Goal: Task Accomplishment & Management: Manage account settings

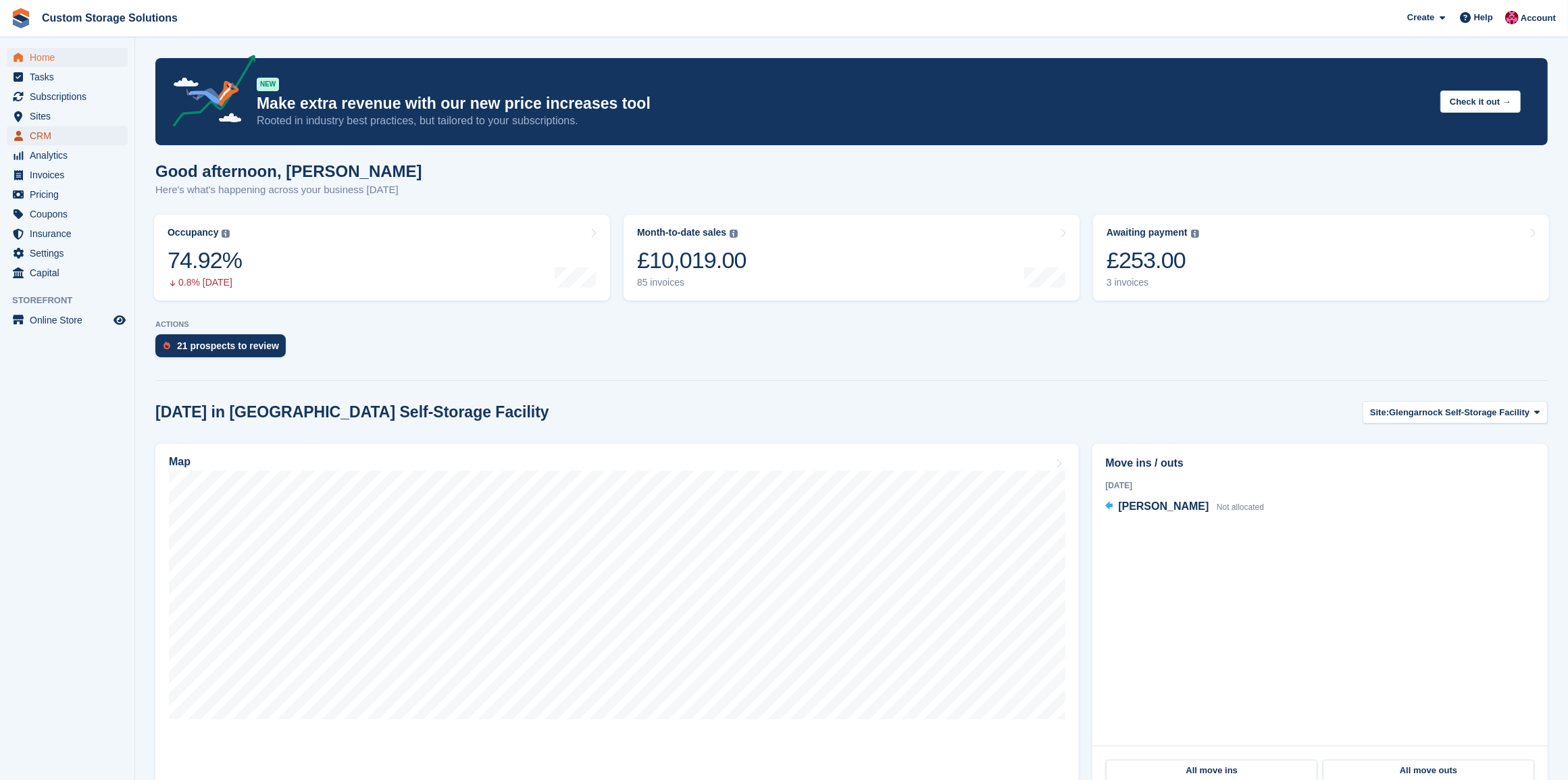
click at [47, 133] on span "CRM" at bounding box center [70, 136] width 81 height 19
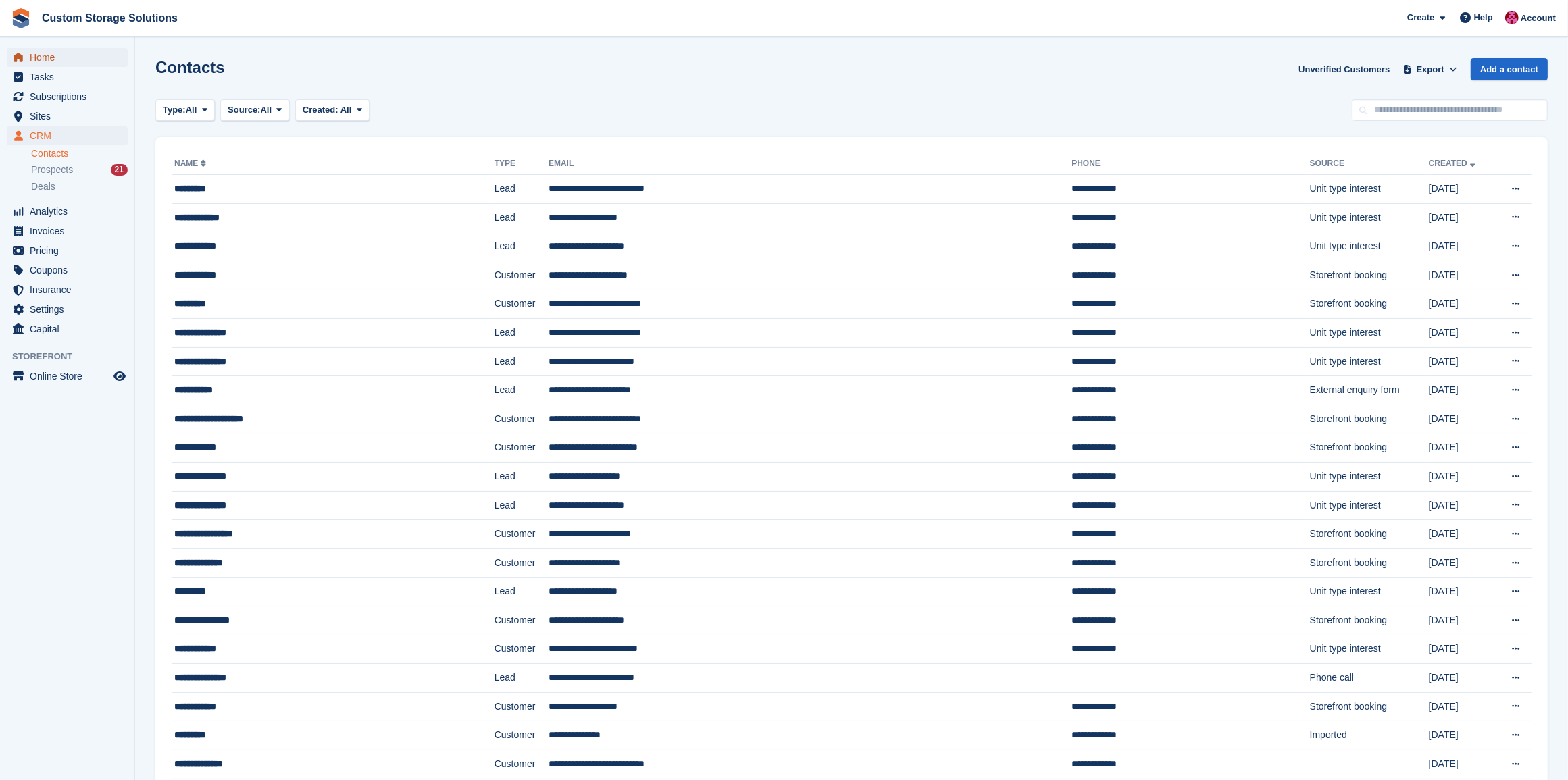
click at [38, 57] on span "Home" at bounding box center [70, 57] width 81 height 19
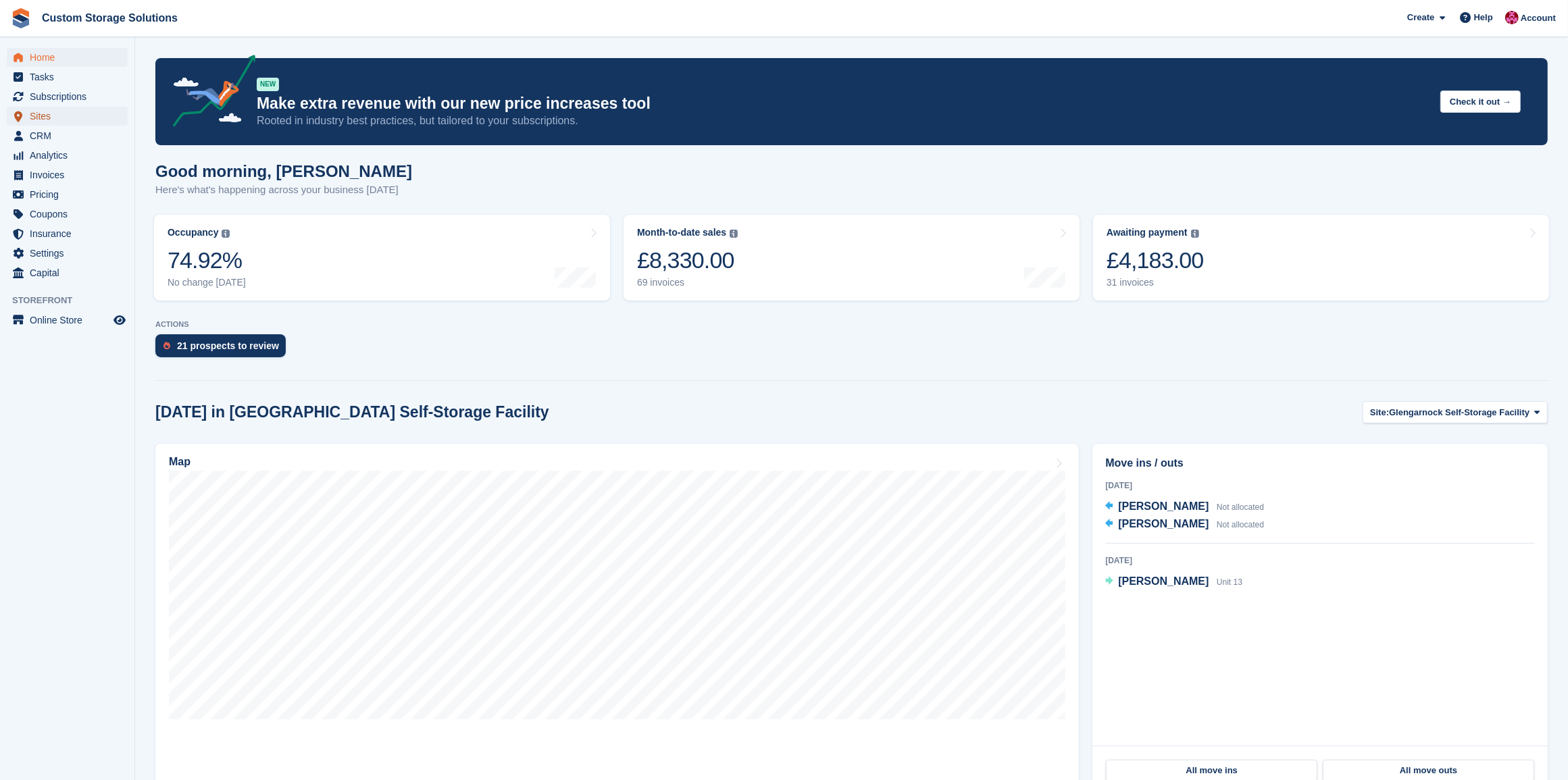
click at [80, 116] on span "Sites" at bounding box center [70, 116] width 81 height 19
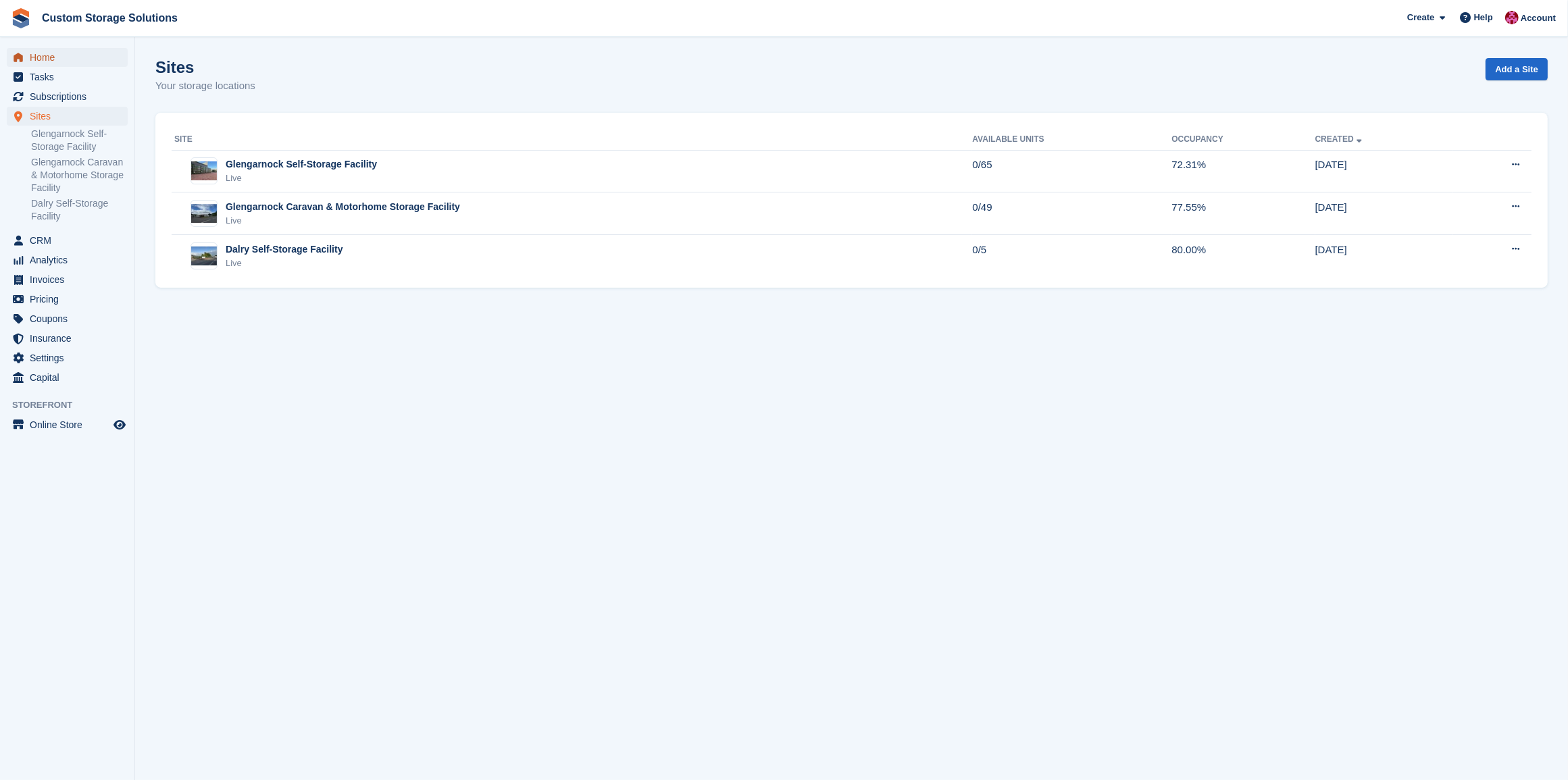
click at [79, 61] on span "Home" at bounding box center [70, 57] width 81 height 19
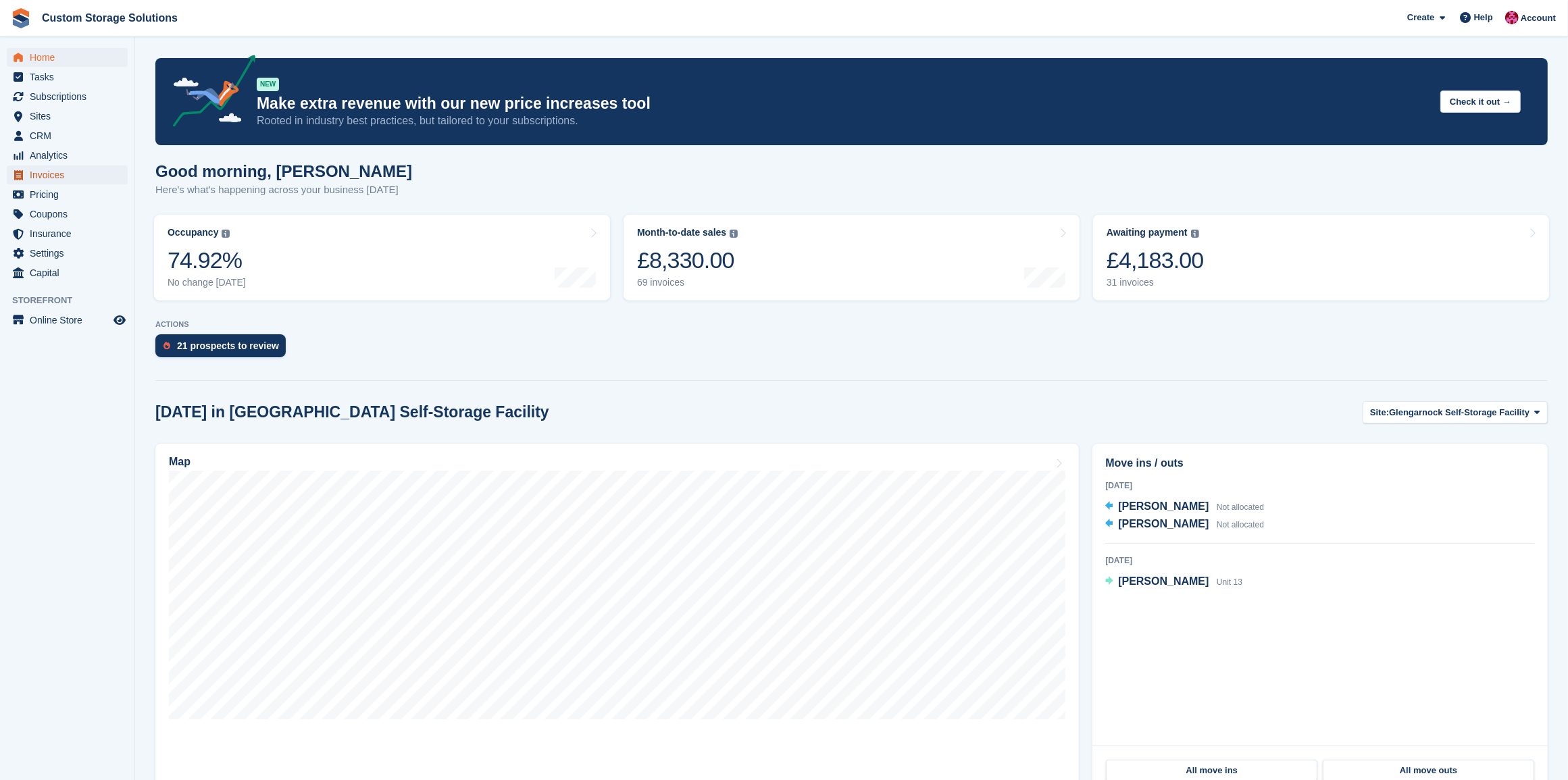
click at [62, 177] on span "Invoices" at bounding box center [70, 174] width 81 height 19
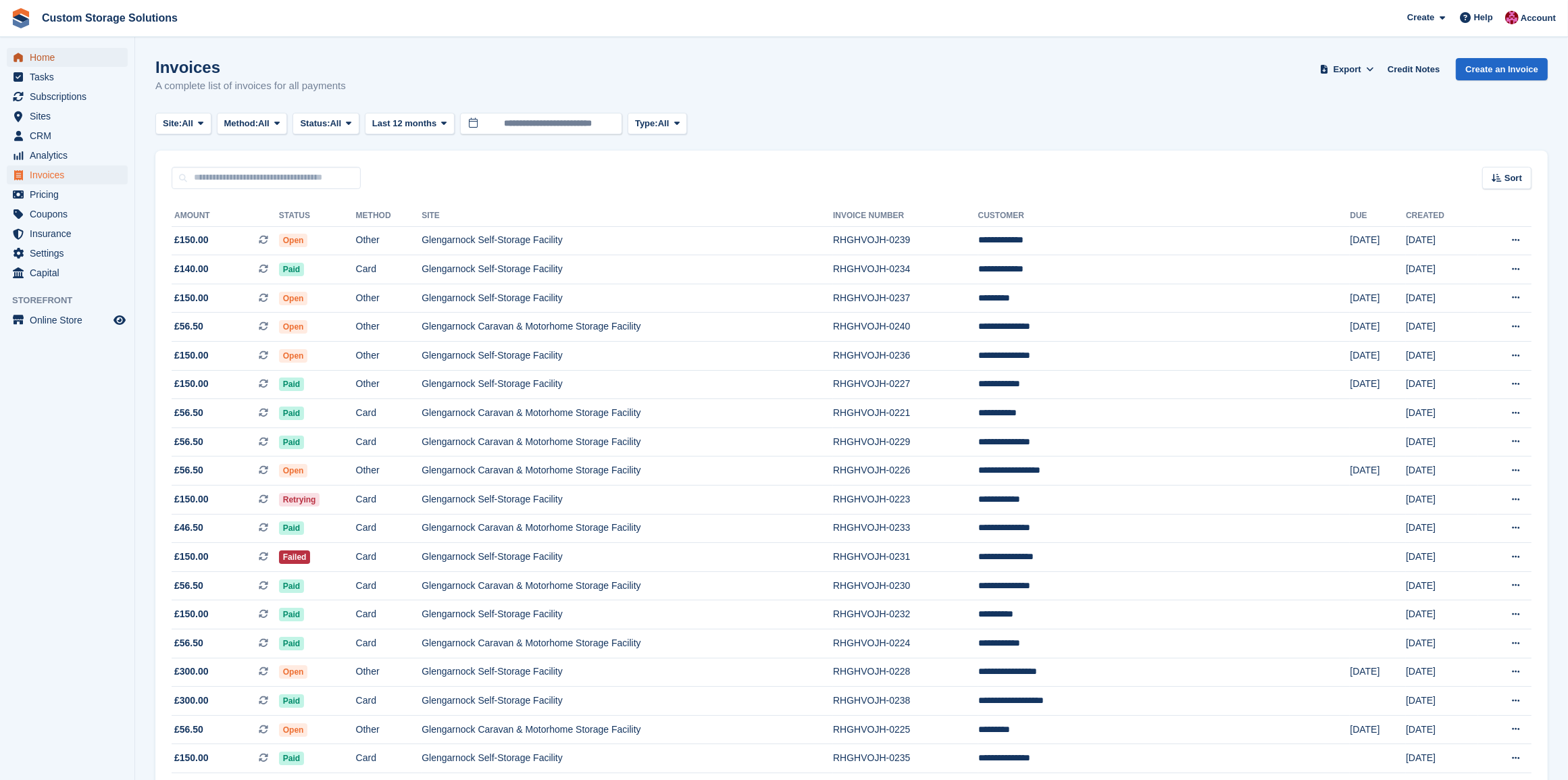
click at [46, 57] on span "Home" at bounding box center [70, 57] width 81 height 19
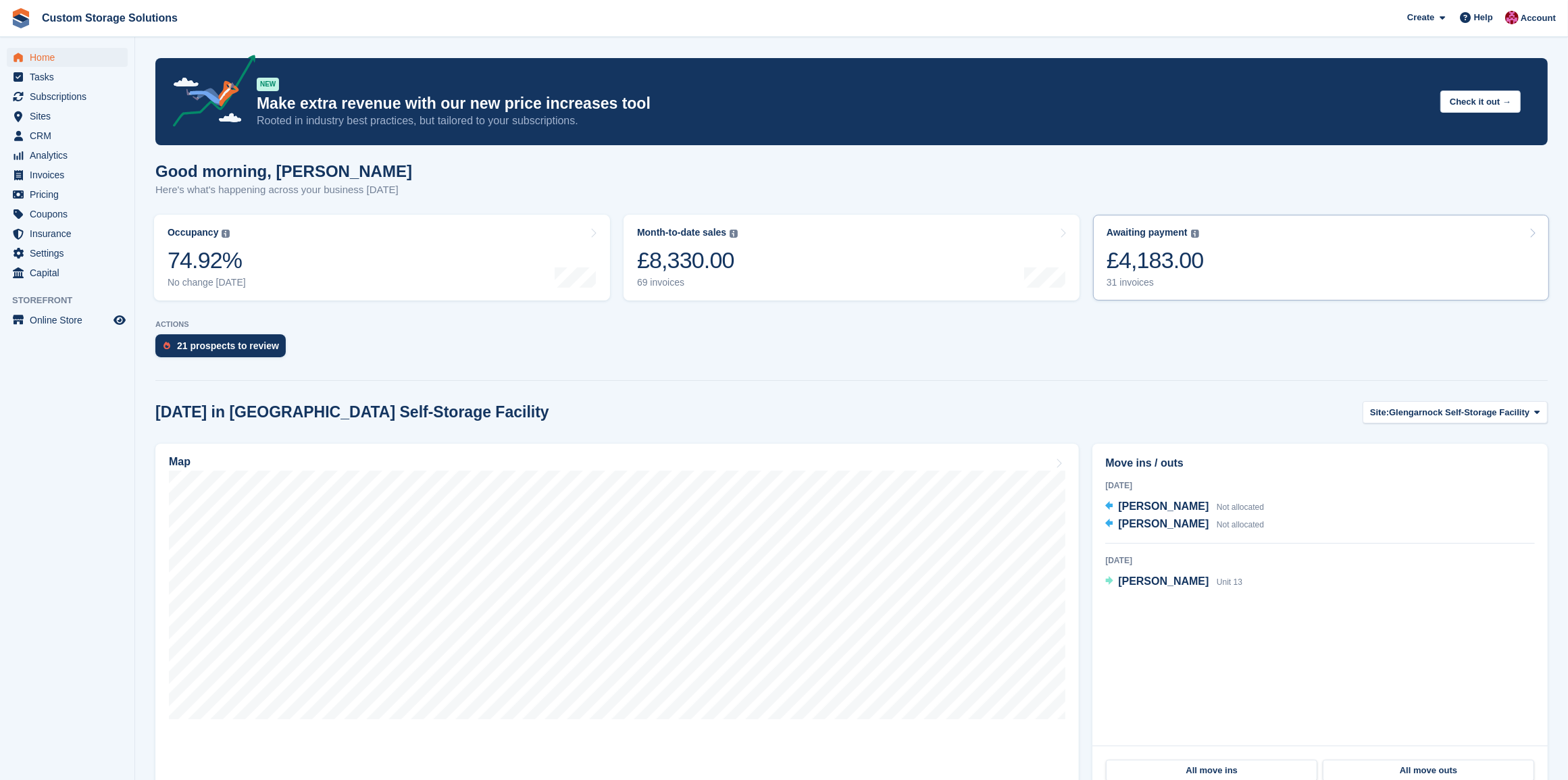
click at [1292, 278] on link "Awaiting payment The total outstanding balance on all open invoices. £4,183.00 …" at bounding box center [1321, 257] width 456 height 86
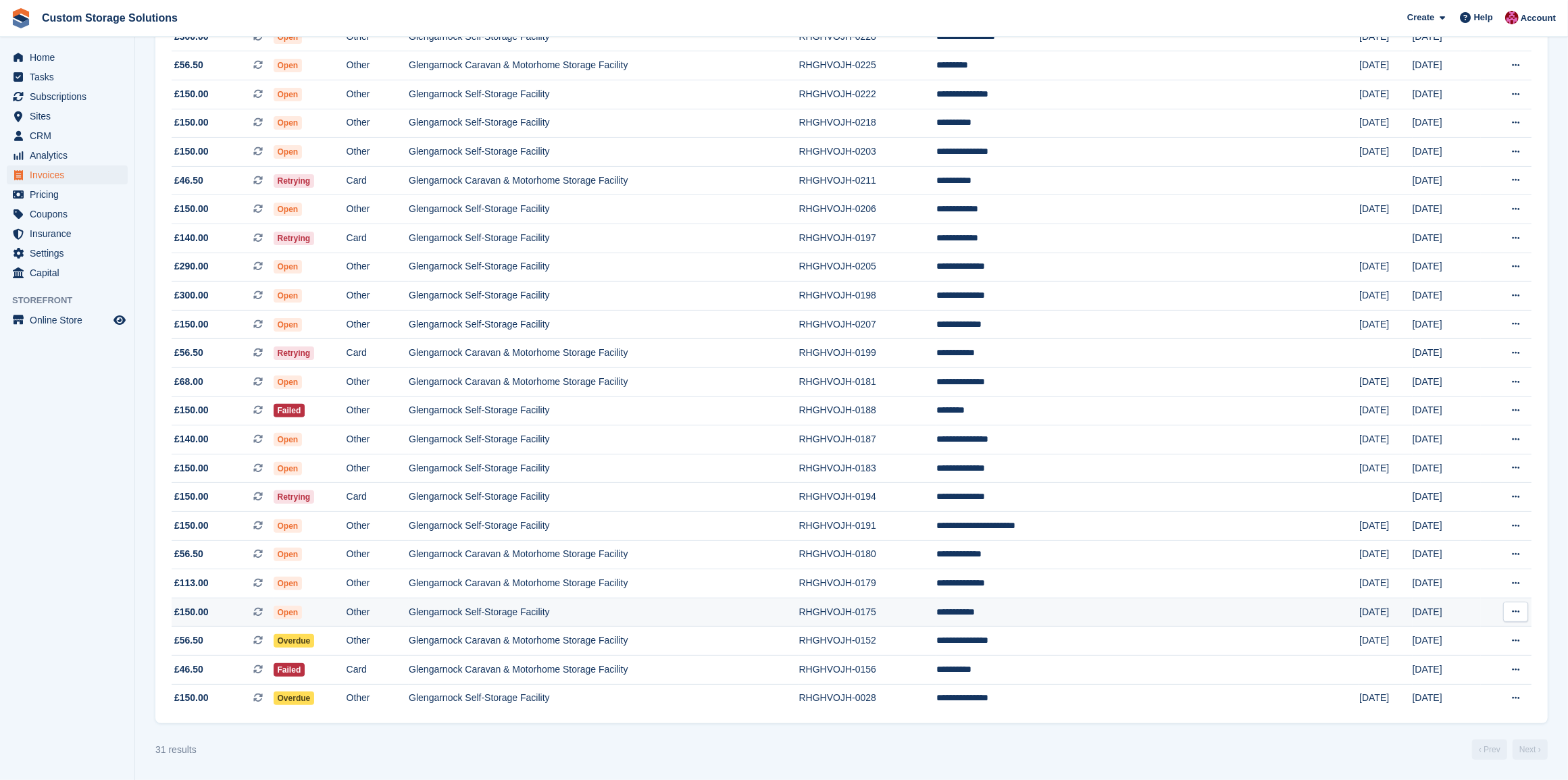
scroll to position [325, 0]
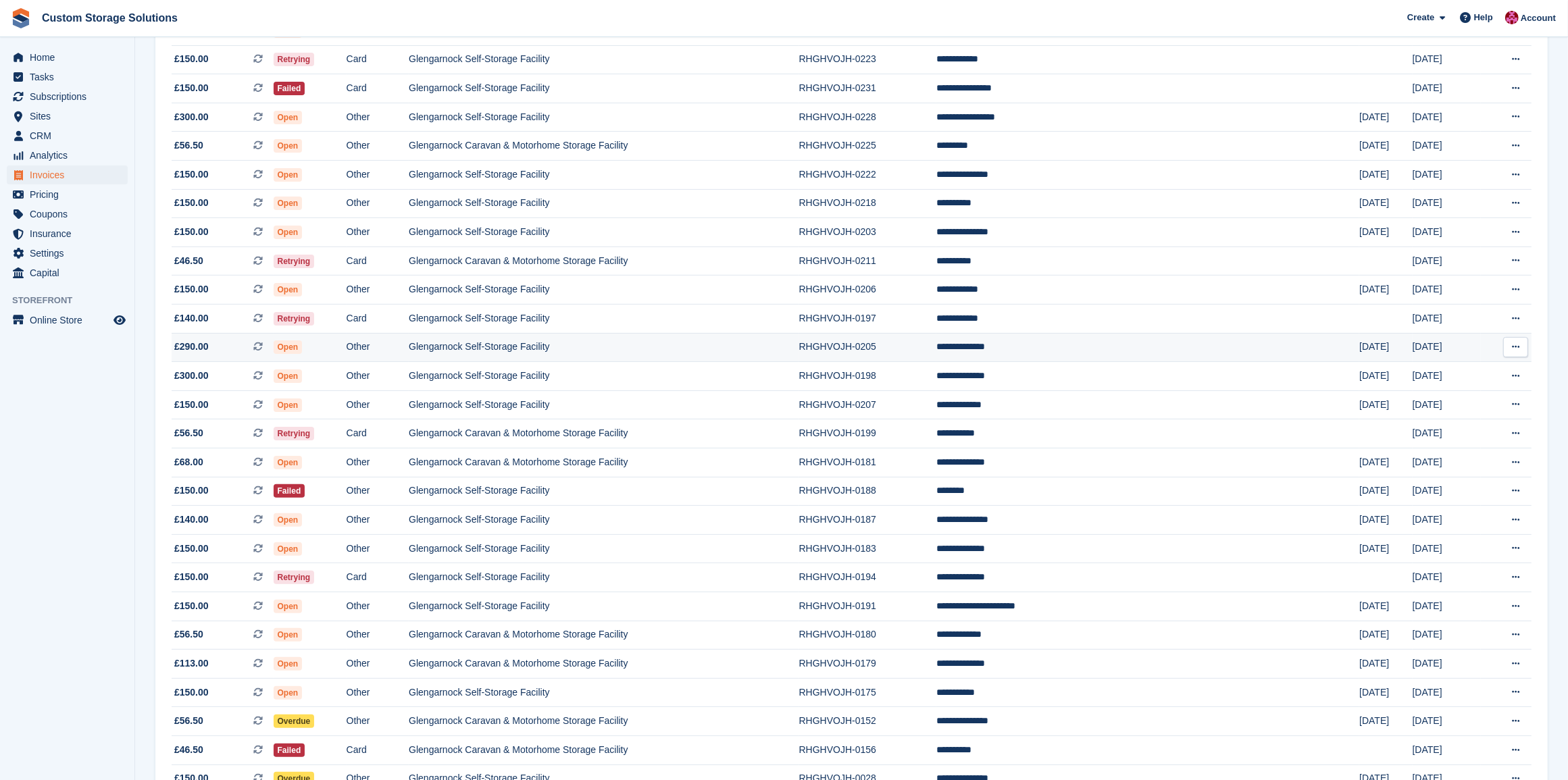
click at [625, 349] on td "Glengarnock Self-Storage Facility" at bounding box center [604, 347] width 391 height 29
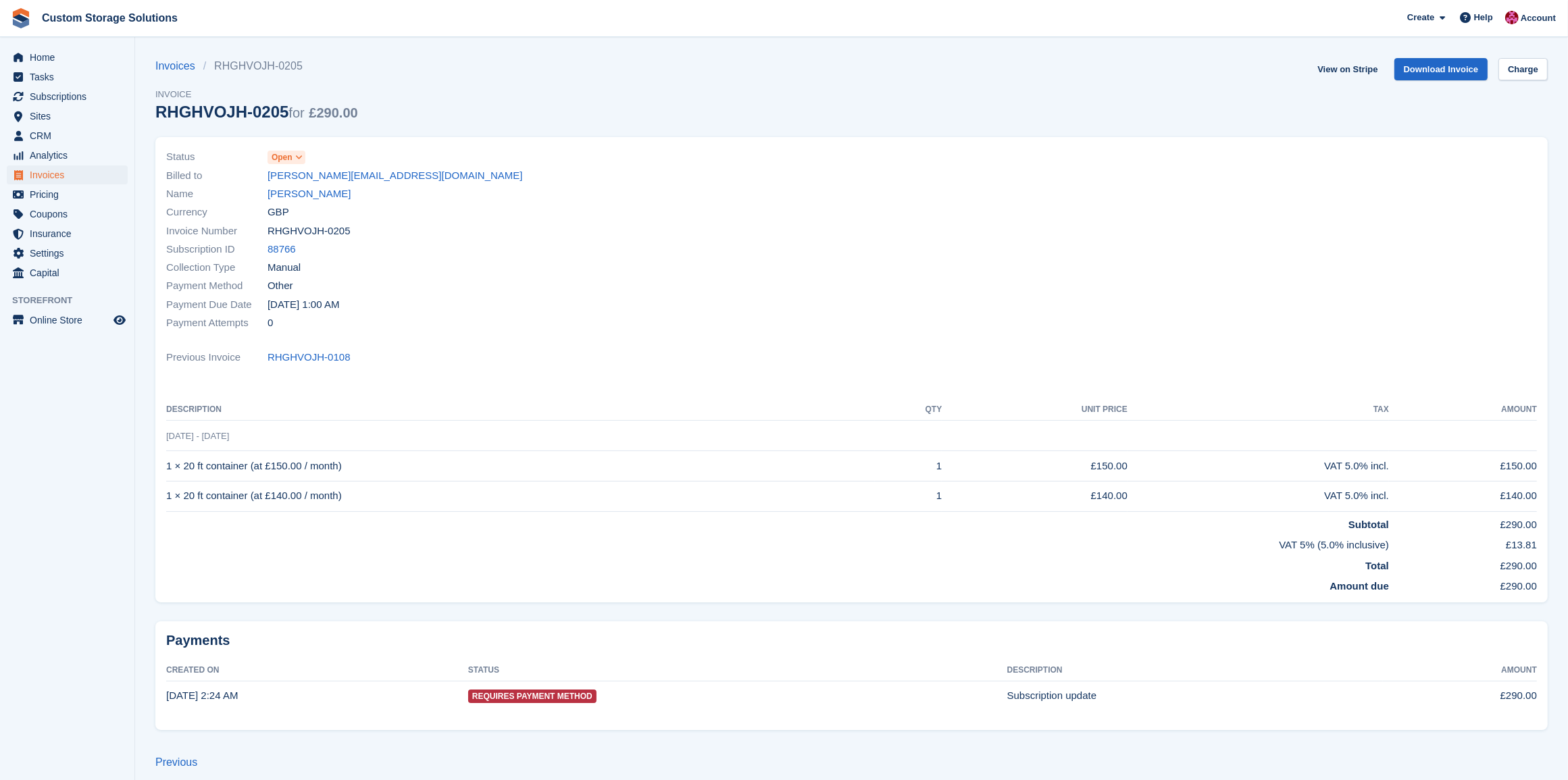
click at [276, 158] on span "Open" at bounding box center [282, 157] width 21 height 12
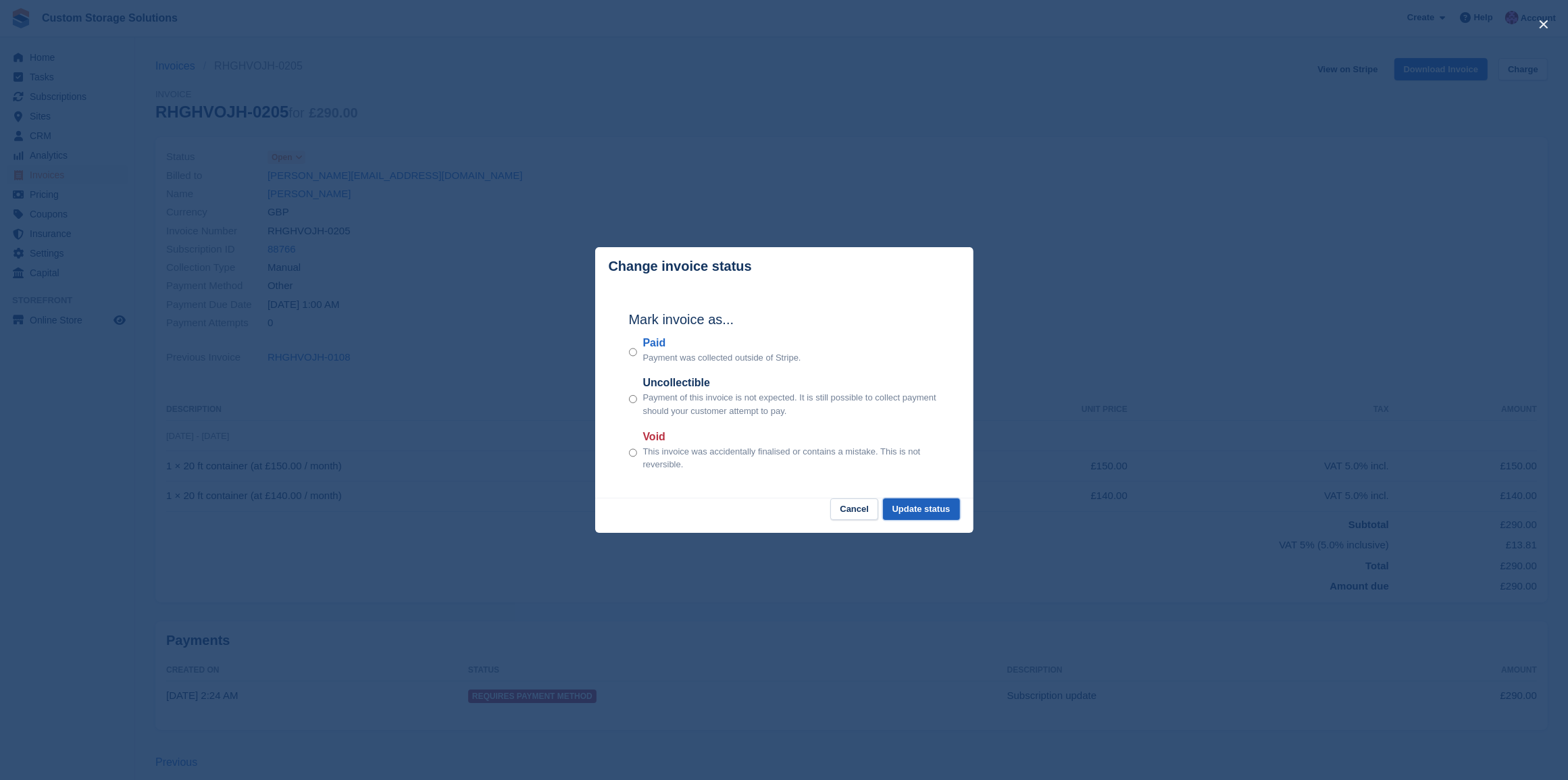
click at [919, 507] on button "Update status" at bounding box center [922, 509] width 77 height 23
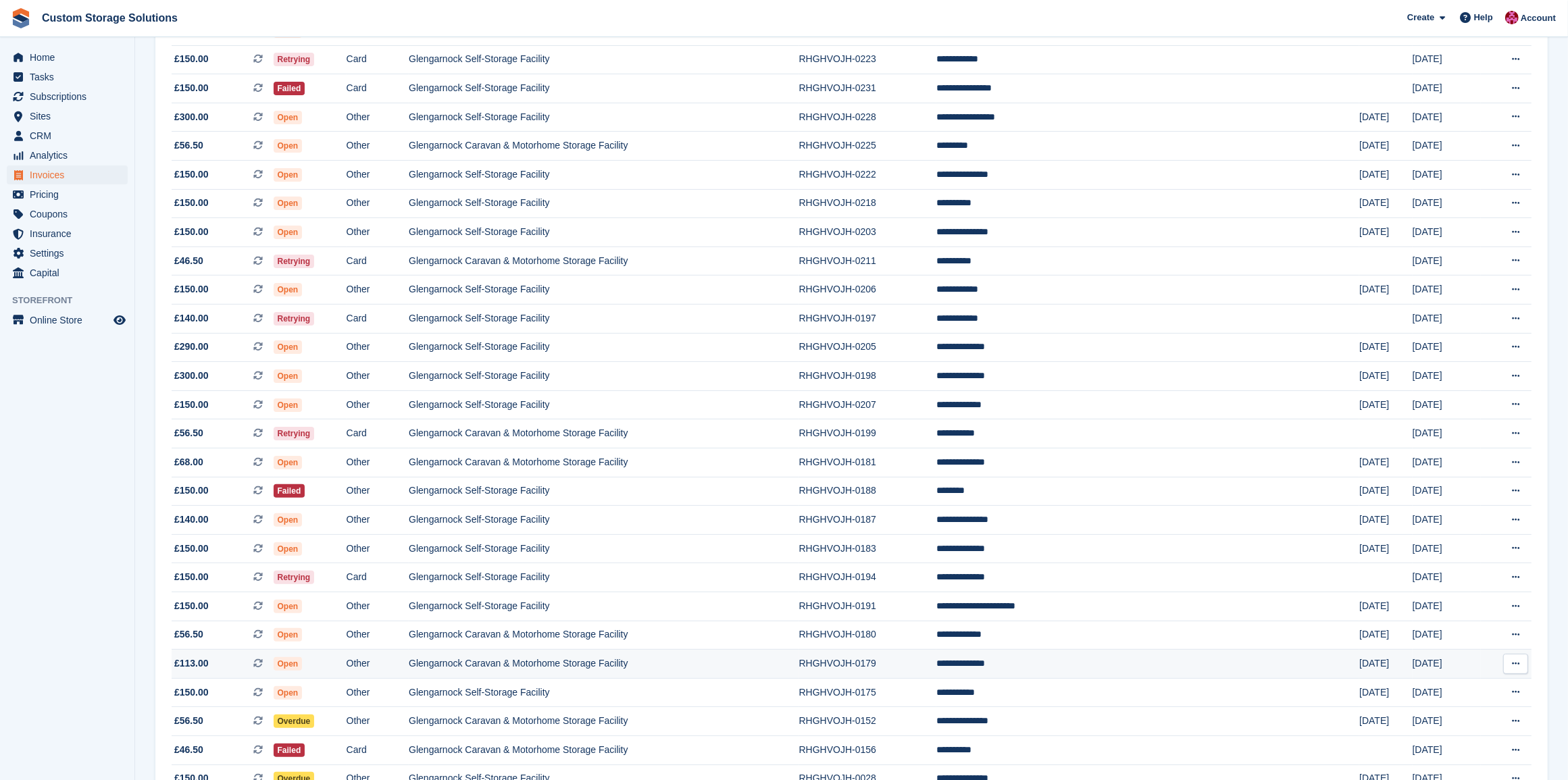
scroll to position [409, 0]
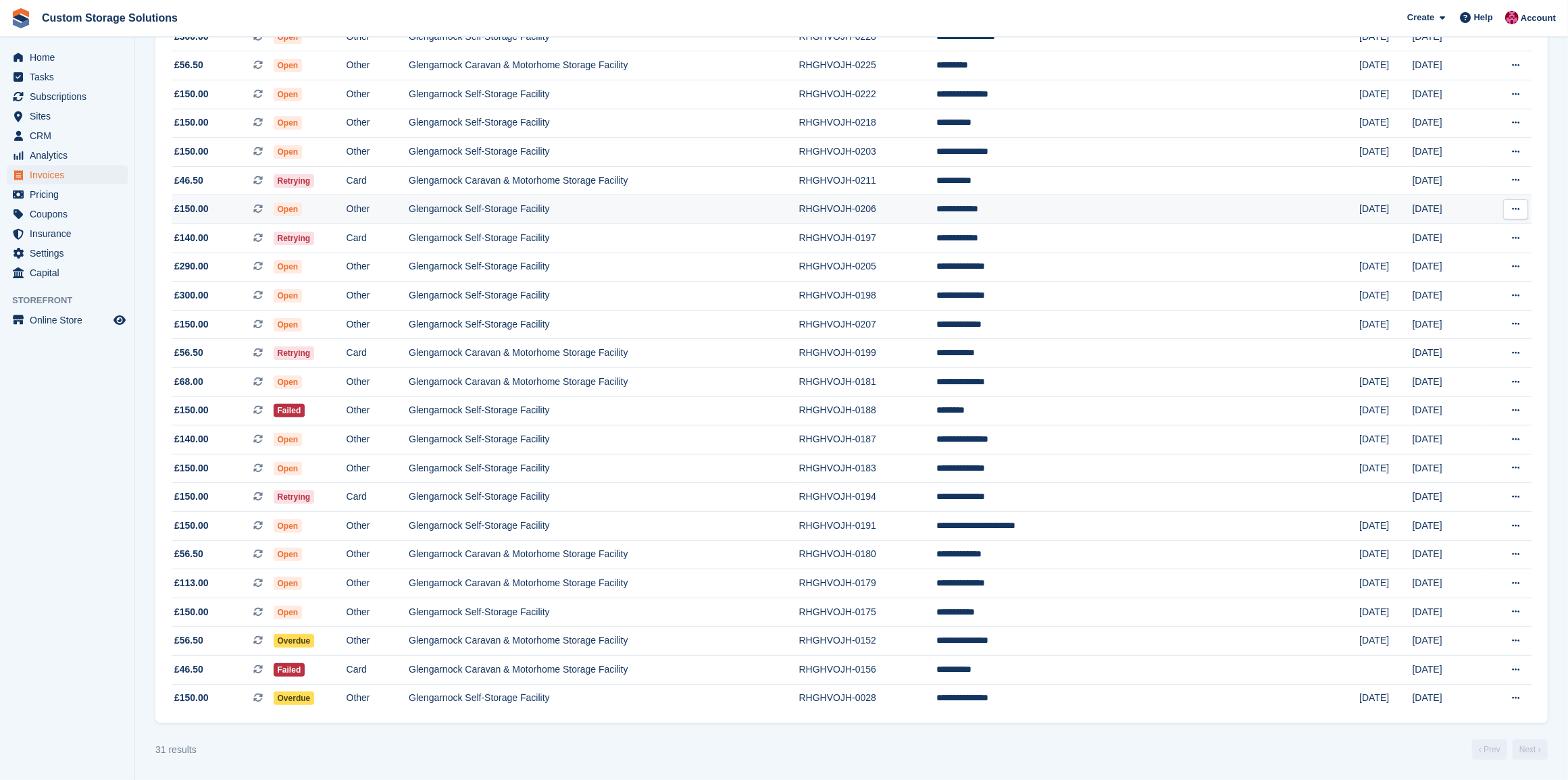
click at [606, 214] on td "Glengarnock Self-Storage Facility" at bounding box center [604, 210] width 391 height 29
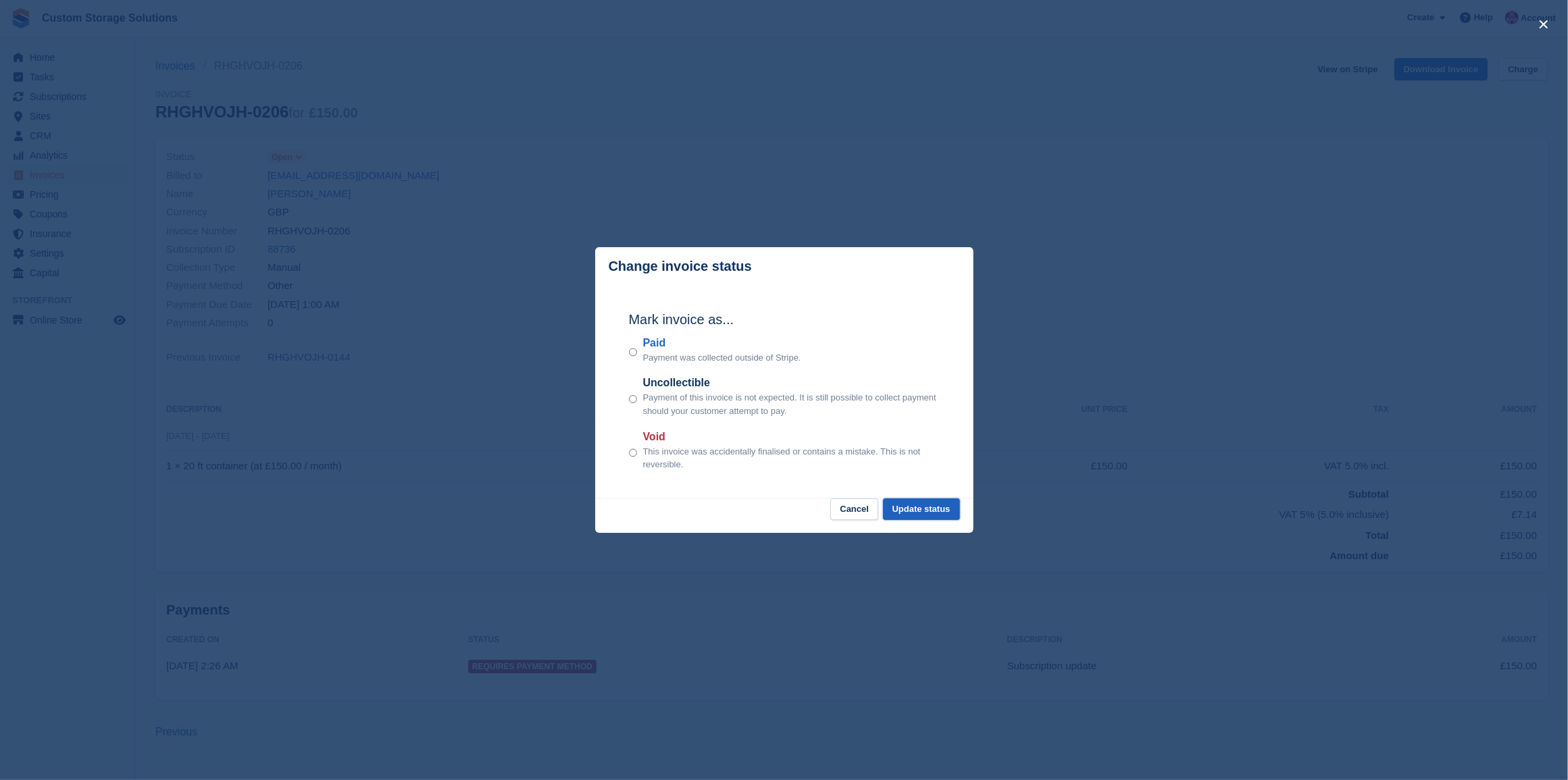
click at [921, 509] on button "Update status" at bounding box center [922, 509] width 77 height 23
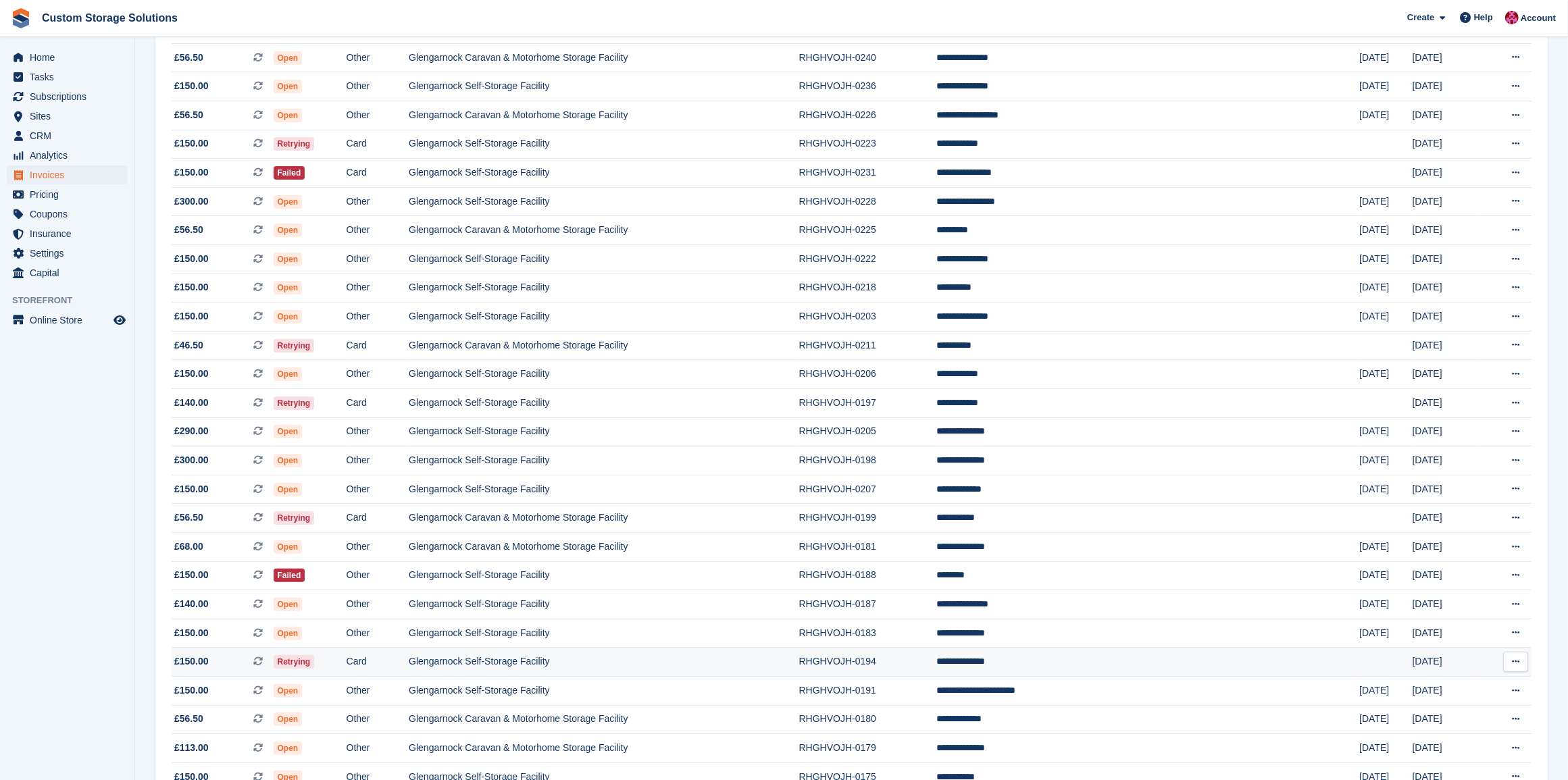
scroll to position [156, 0]
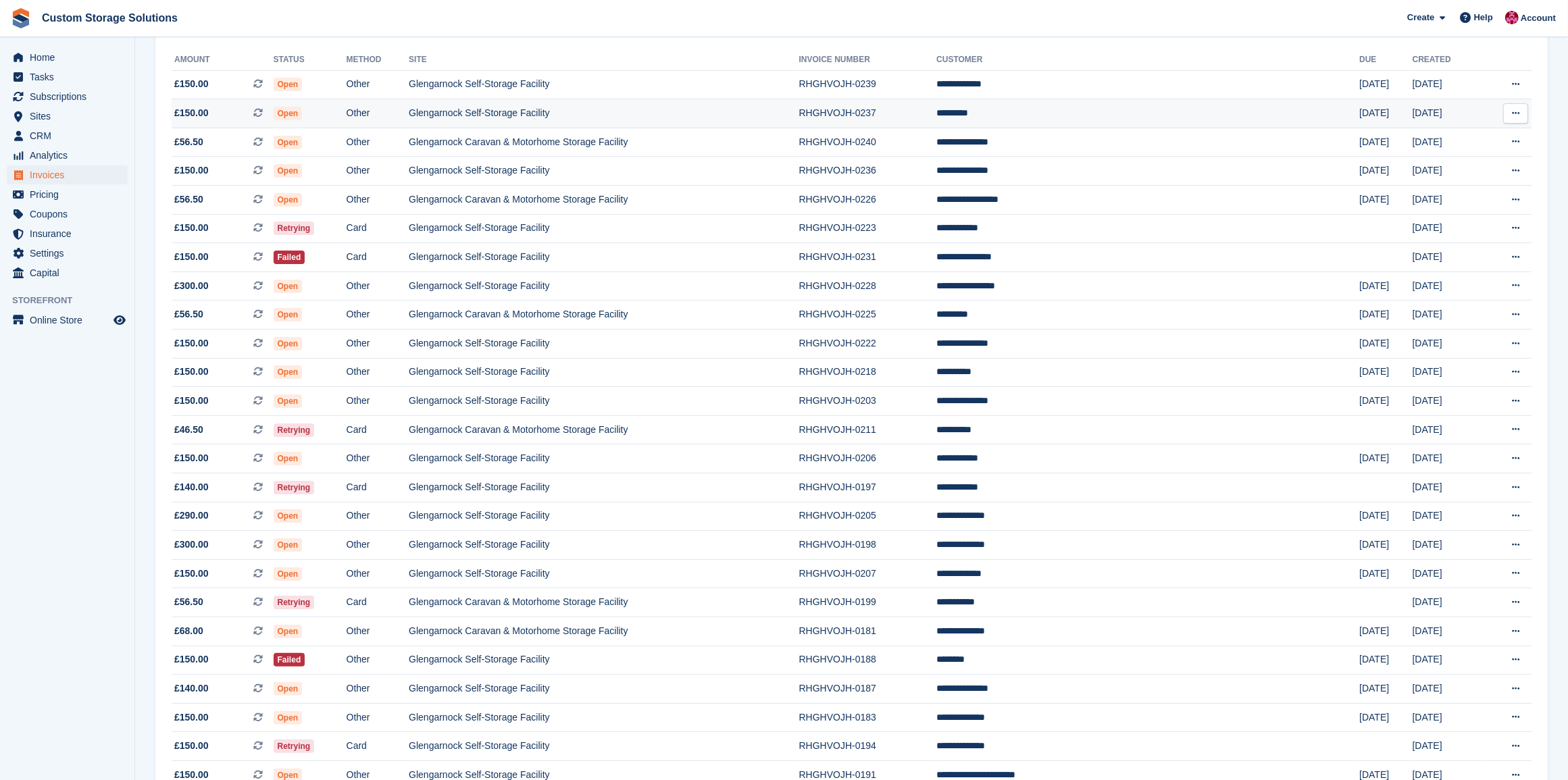
click at [474, 112] on td "Glengarnock Self-Storage Facility" at bounding box center [604, 113] width 391 height 29
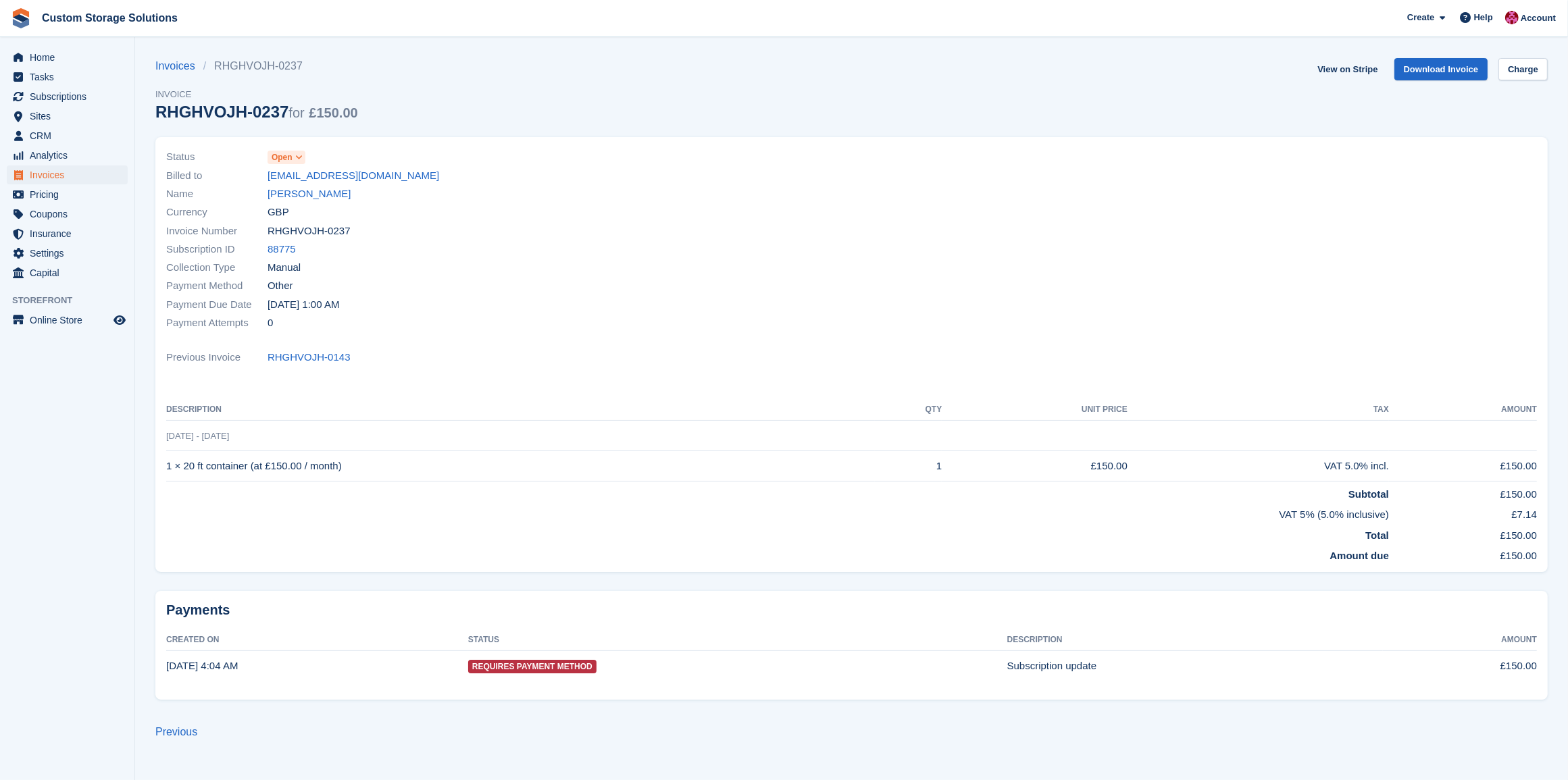
click at [290, 150] on link "Open" at bounding box center [286, 157] width 38 height 16
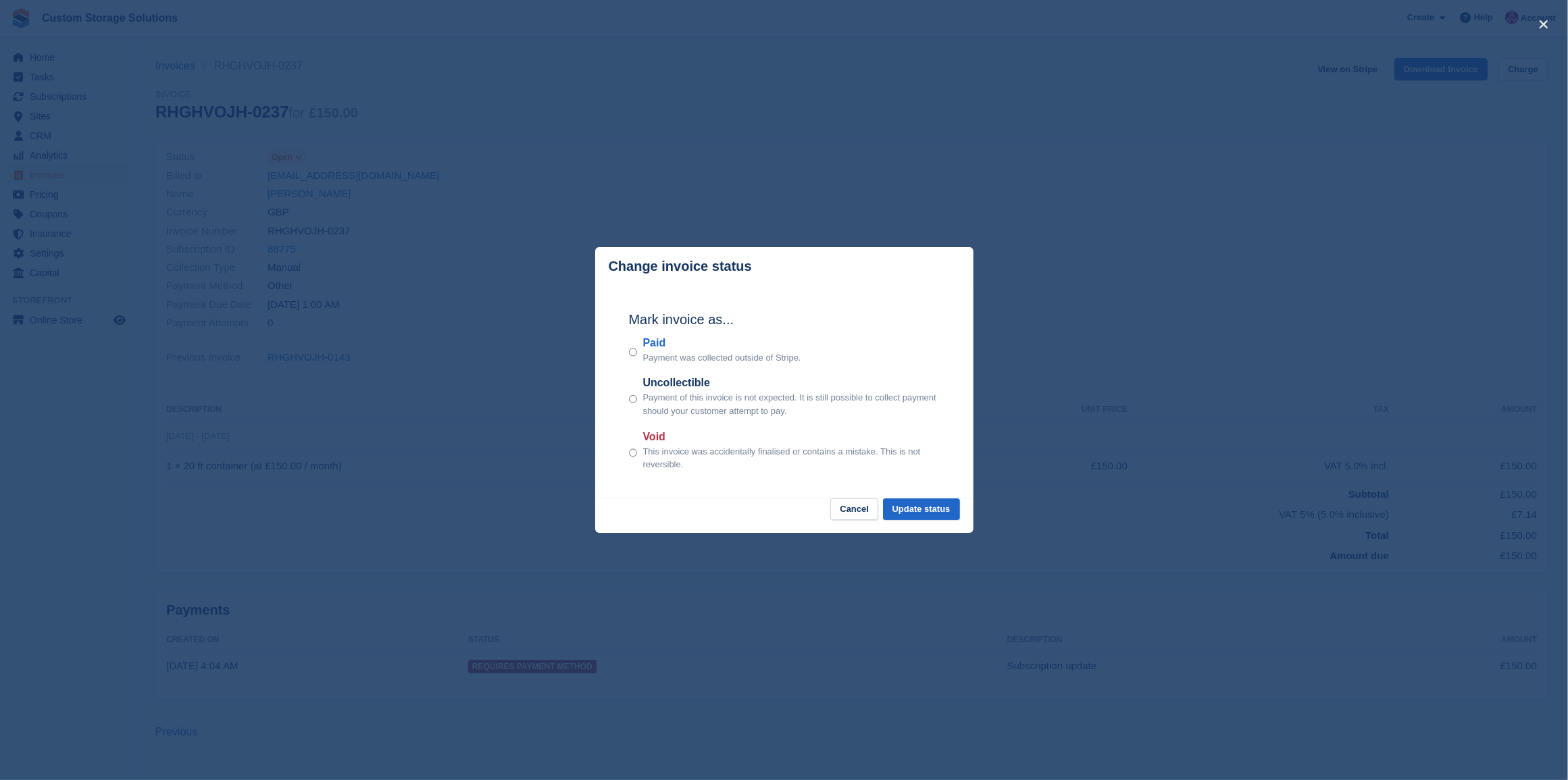
click at [637, 356] on div "Paid Payment was collected outside of Stripe." at bounding box center [784, 350] width 311 height 29
click at [939, 509] on button "Update status" at bounding box center [922, 509] width 77 height 23
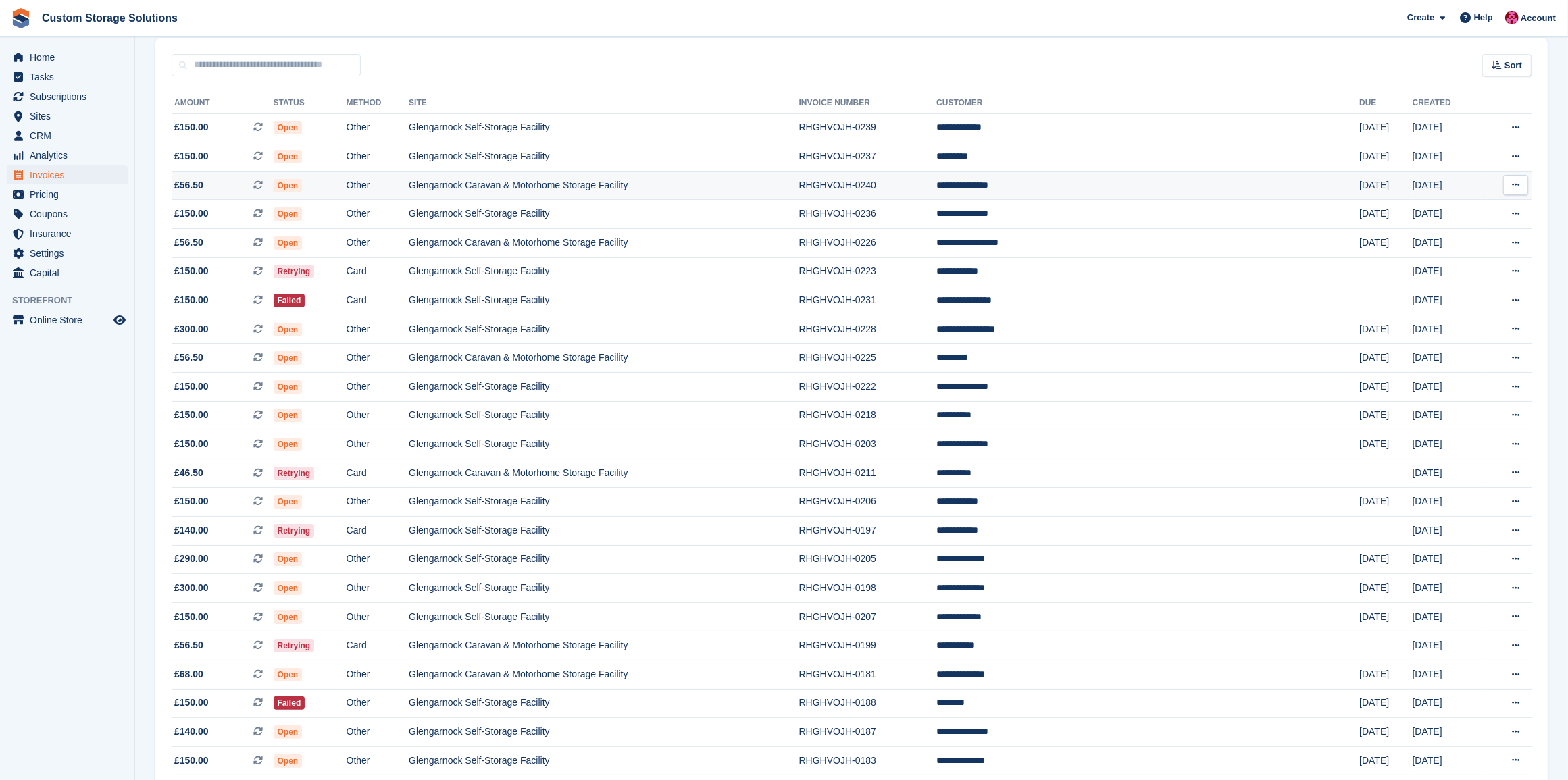
scroll to position [71, 0]
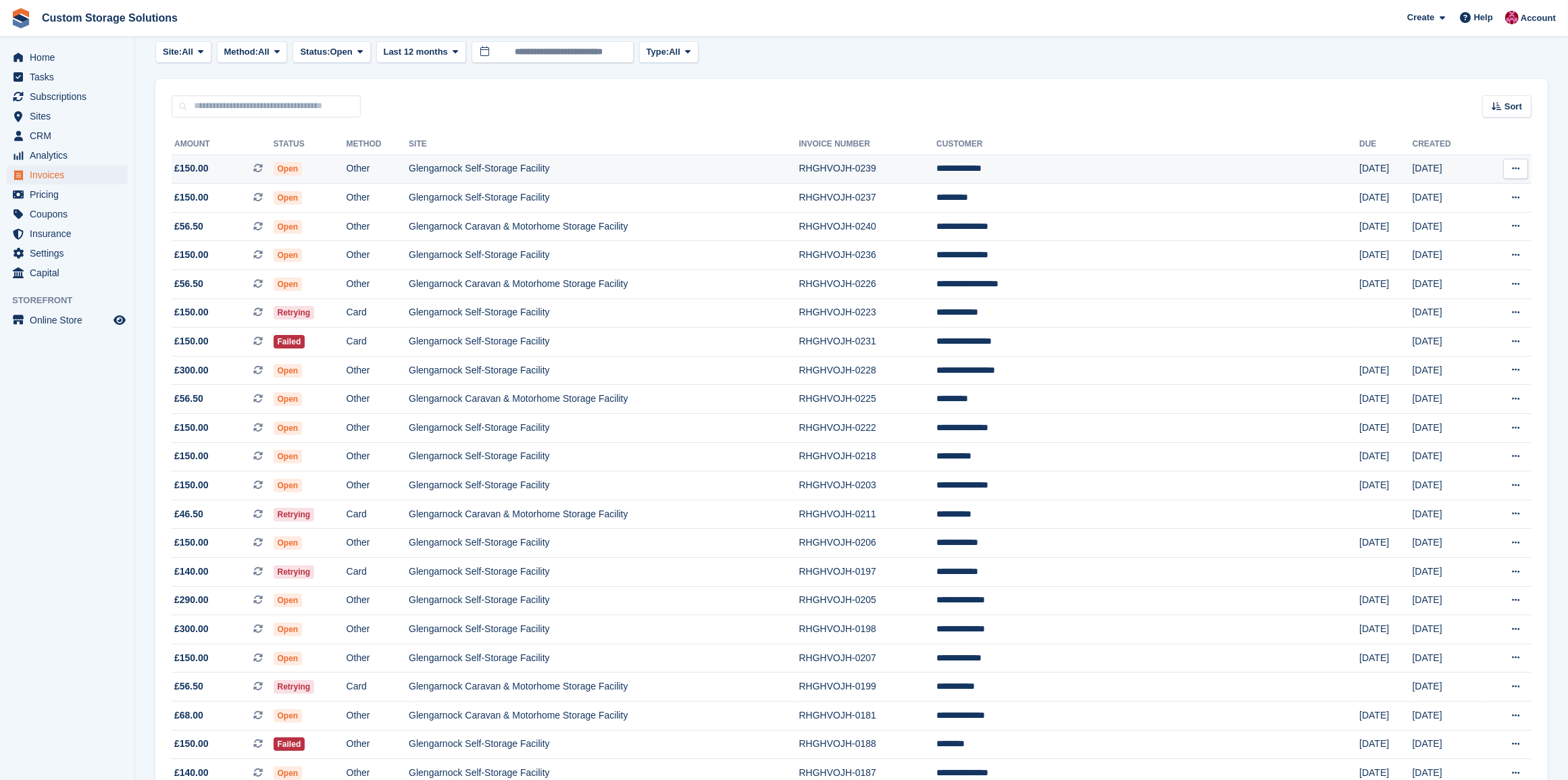
click at [409, 173] on td "Other" at bounding box center [377, 169] width 63 height 29
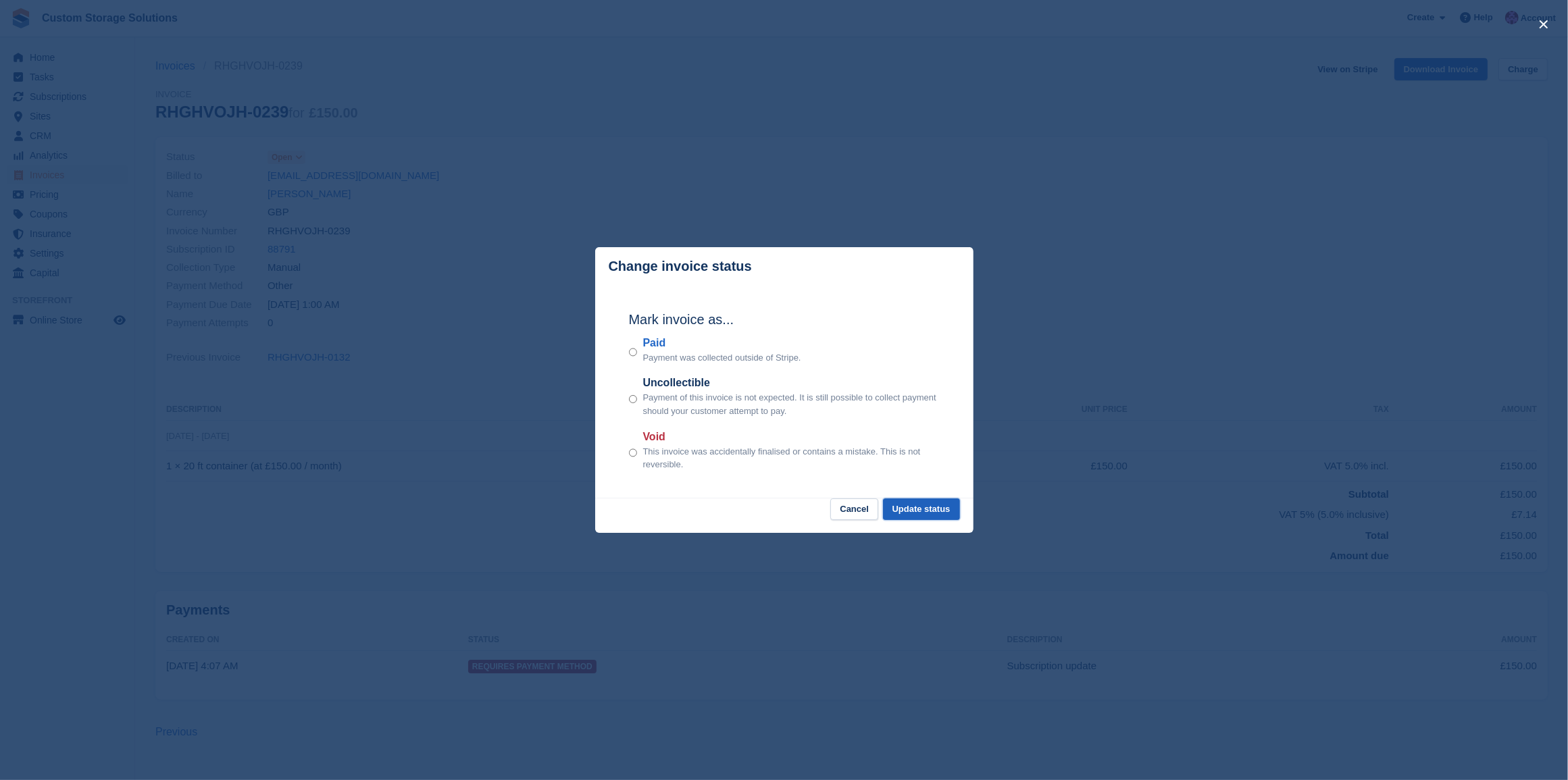
click at [932, 518] on button "Update status" at bounding box center [922, 509] width 77 height 23
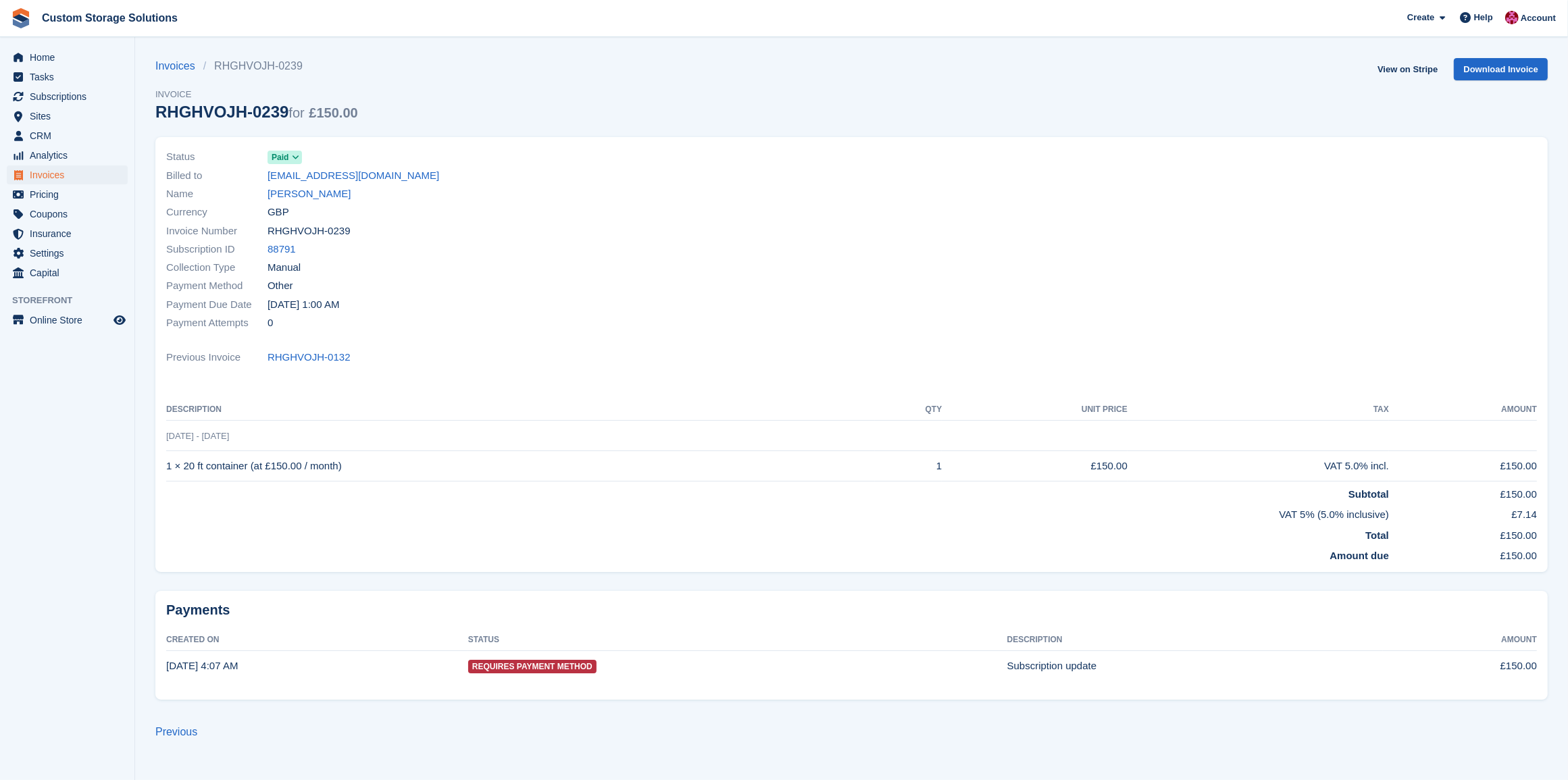
click at [293, 155] on icon at bounding box center [295, 158] width 8 height 8
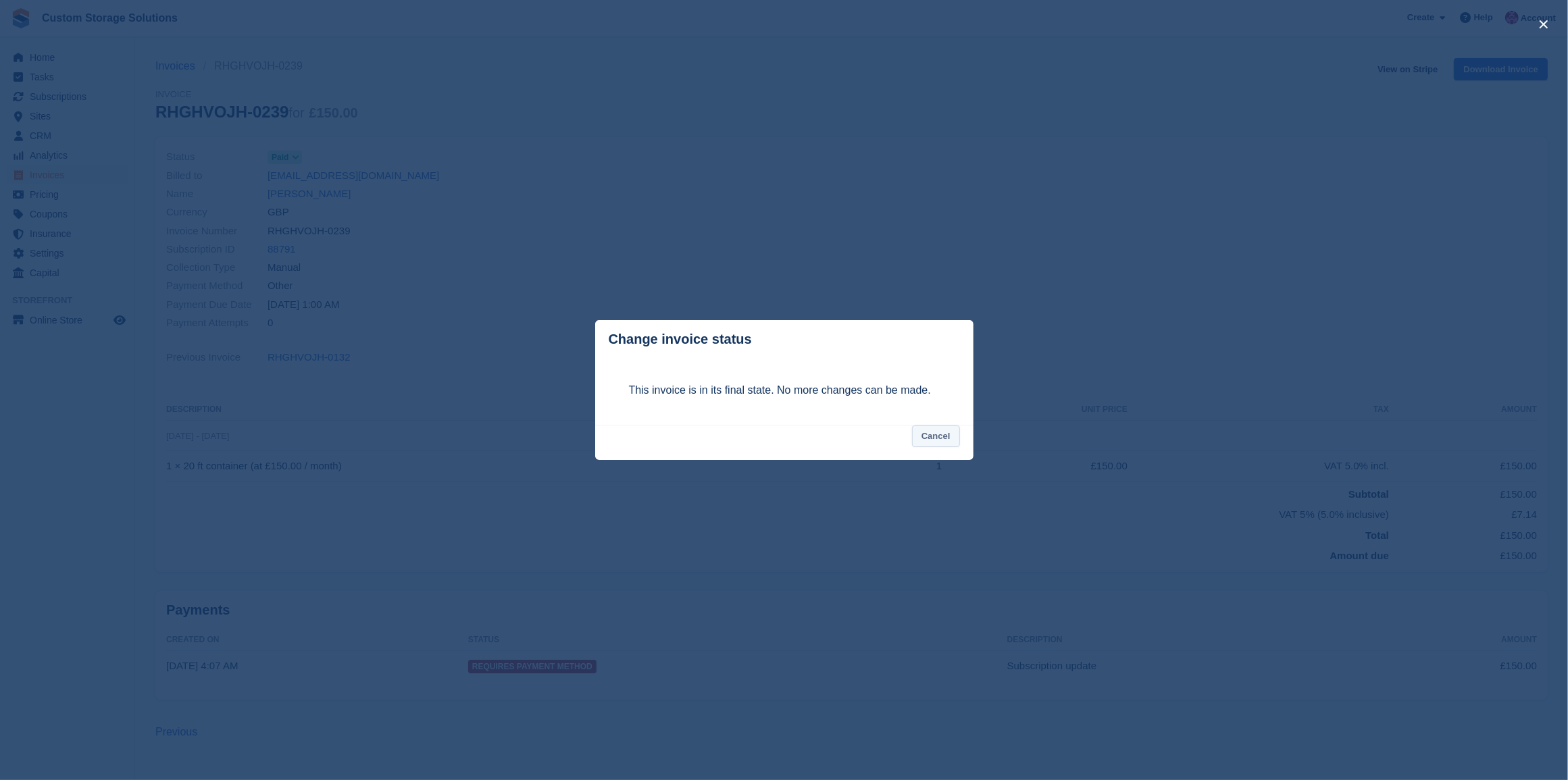
click at [936, 439] on button "Cancel" at bounding box center [935, 436] width 48 height 23
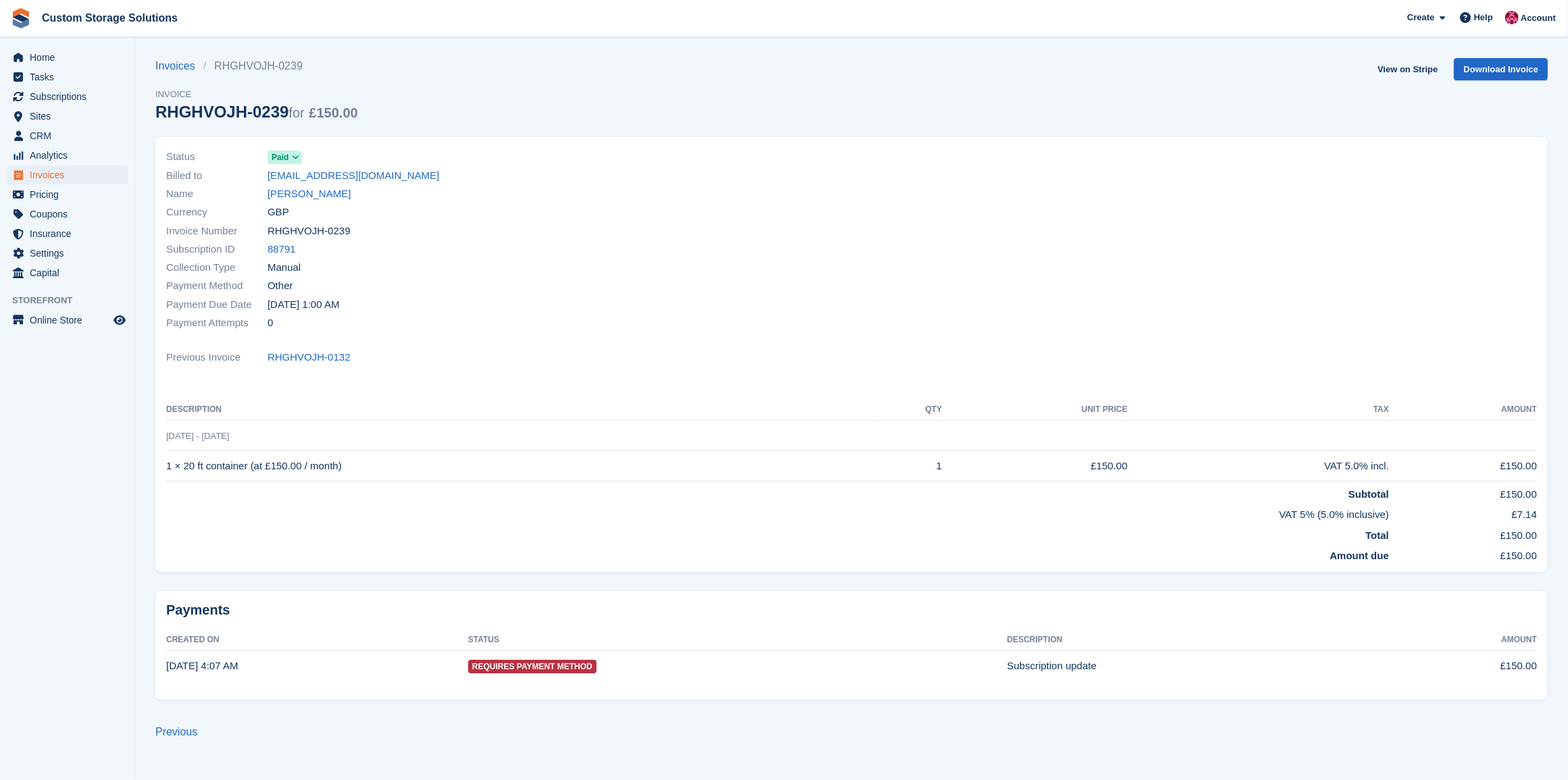
click at [530, 281] on div "Payment Method Other" at bounding box center [505, 286] width 678 height 18
click at [290, 157] on span at bounding box center [295, 157] width 11 height 11
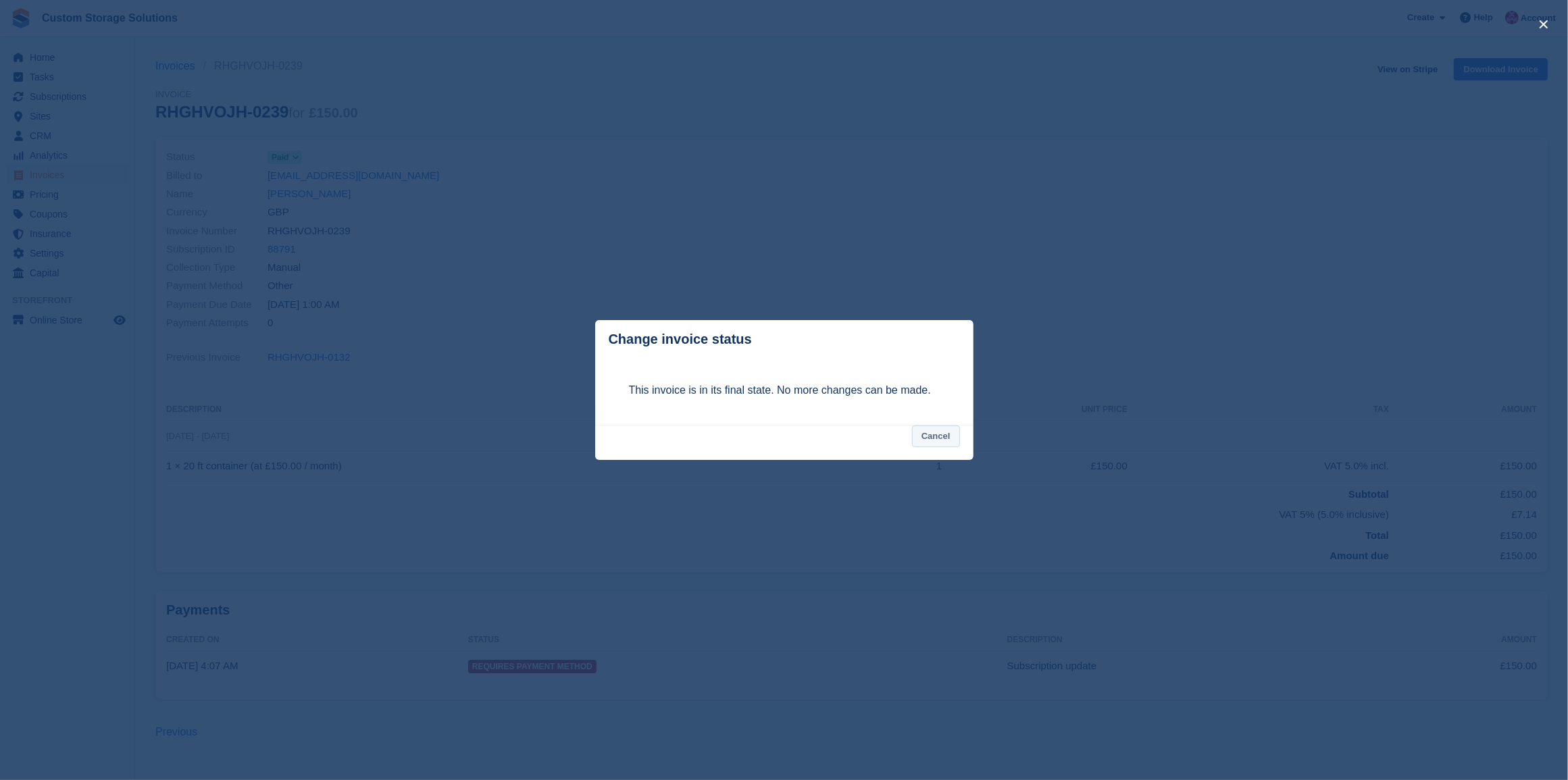
click at [957, 440] on button "Cancel" at bounding box center [935, 436] width 48 height 23
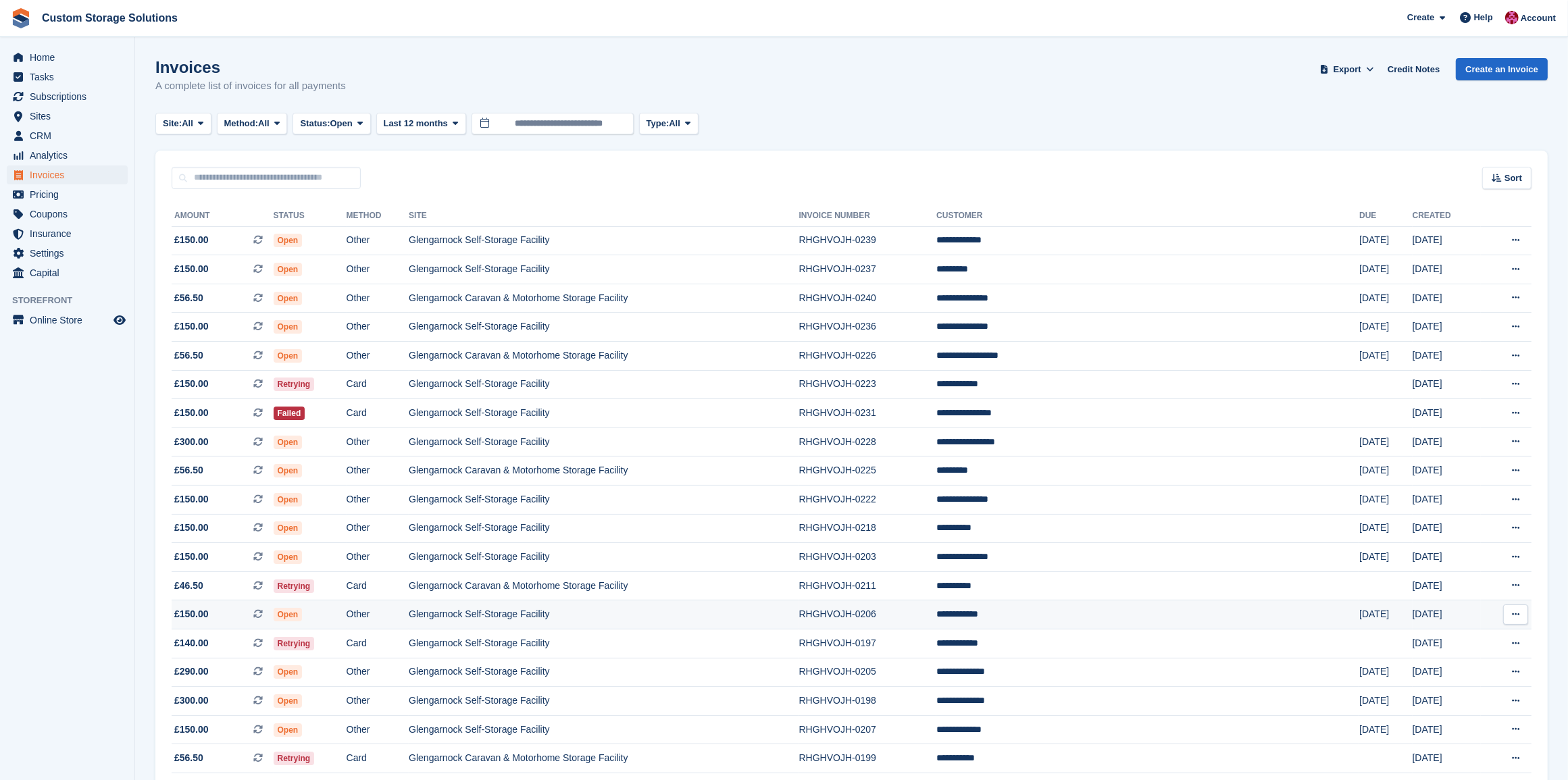
click at [346, 623] on td "Open" at bounding box center [309, 615] width 73 height 29
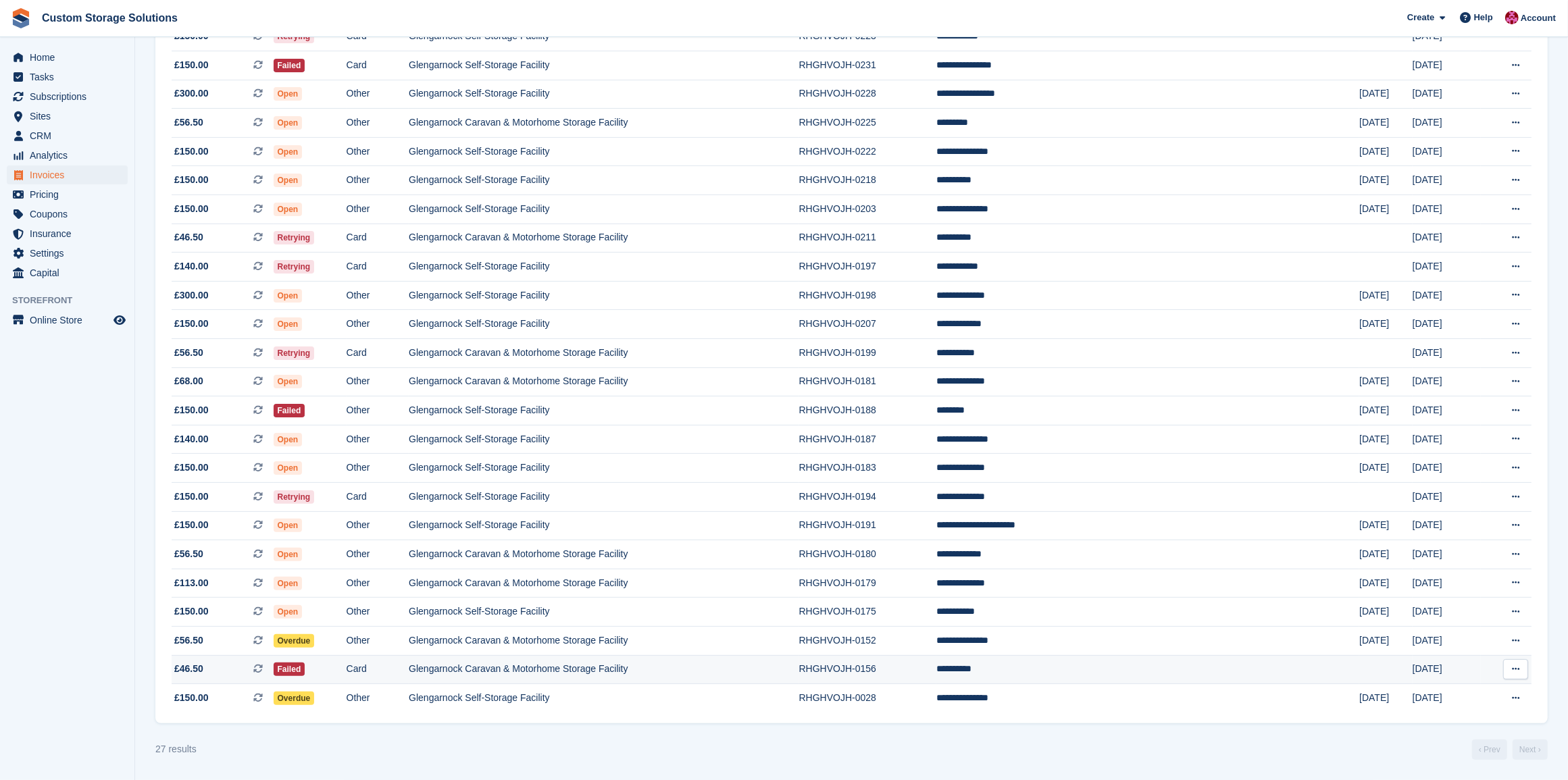
scroll to position [210, 0]
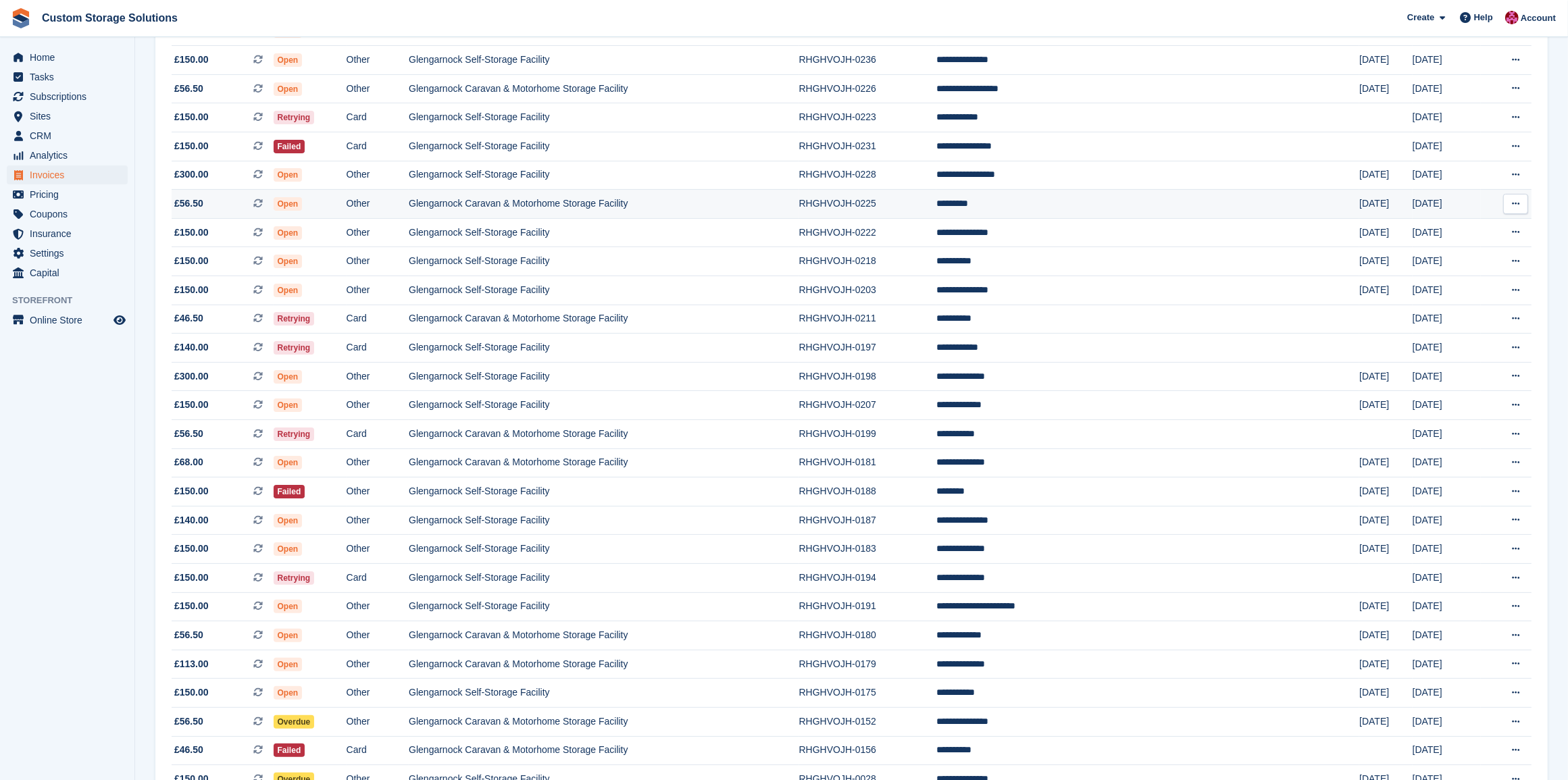
click at [464, 206] on td "Glengarnock Caravan & Motorhome Storage Facility" at bounding box center [604, 204] width 391 height 29
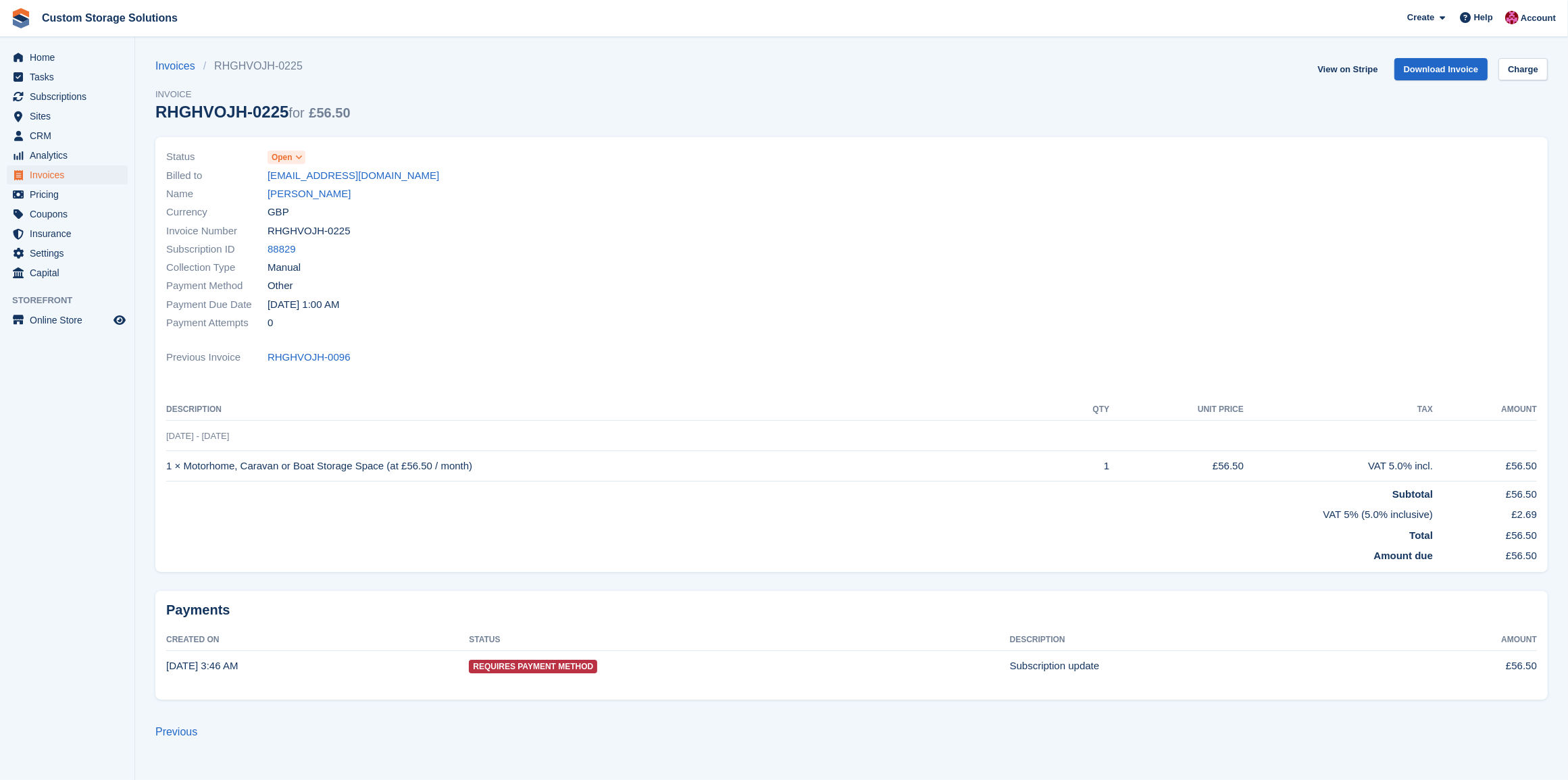
click at [292, 152] on span "Open" at bounding box center [286, 158] width 38 height 13
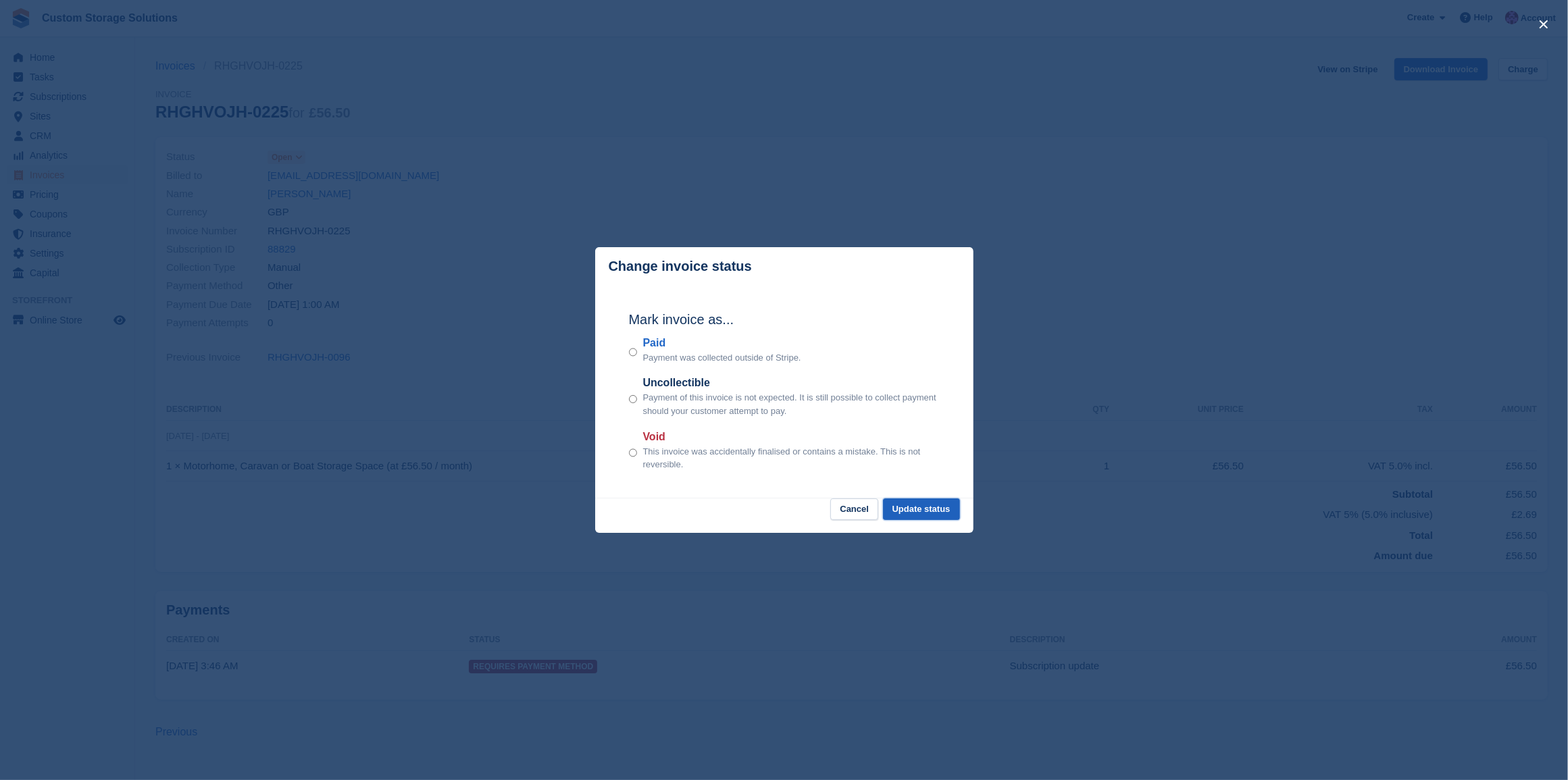
click at [944, 509] on button "Update status" at bounding box center [922, 509] width 77 height 23
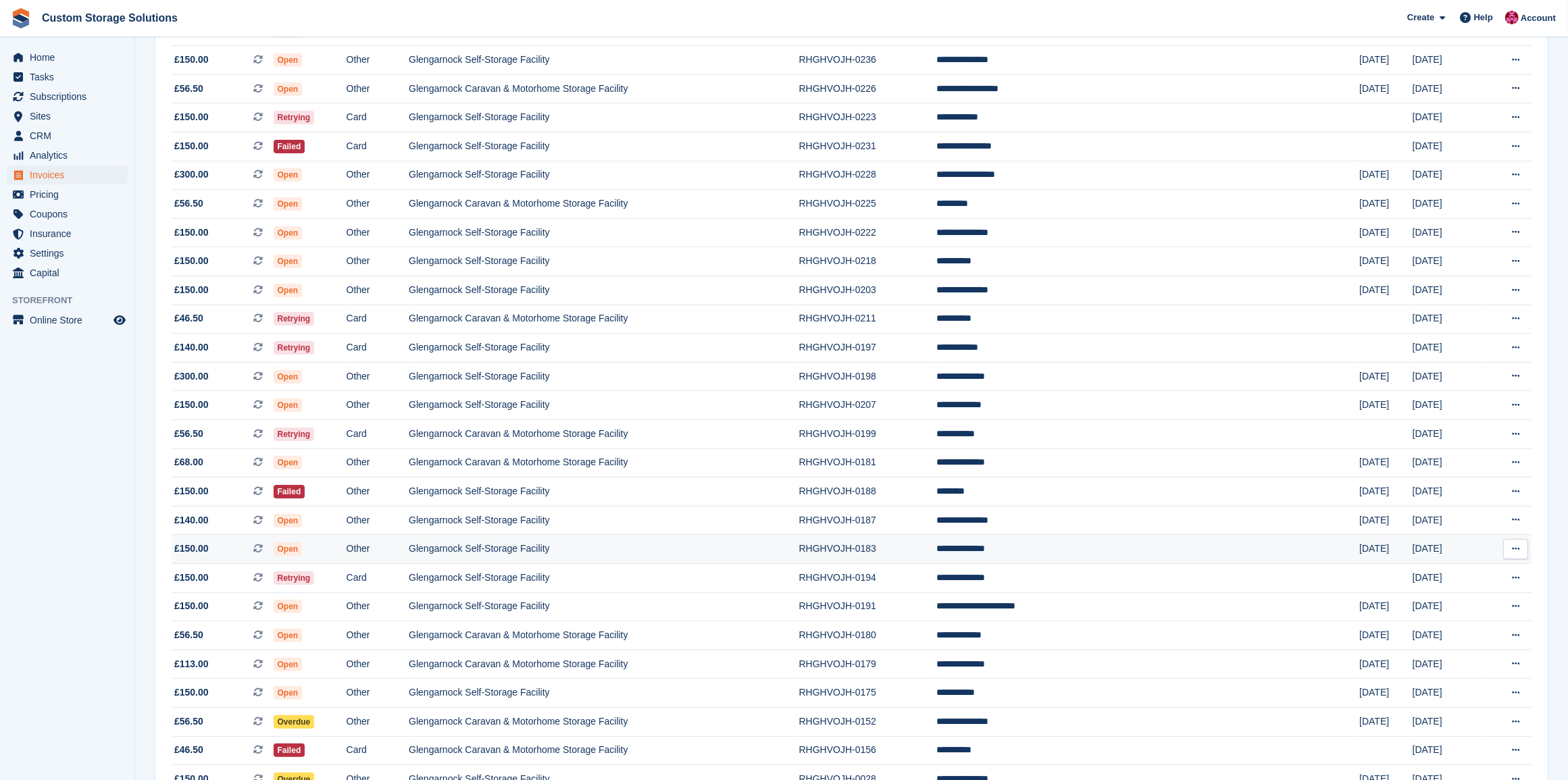
scroll to position [210, 0]
click at [653, 555] on td "Glengarnock Self-Storage Facility" at bounding box center [604, 549] width 391 height 29
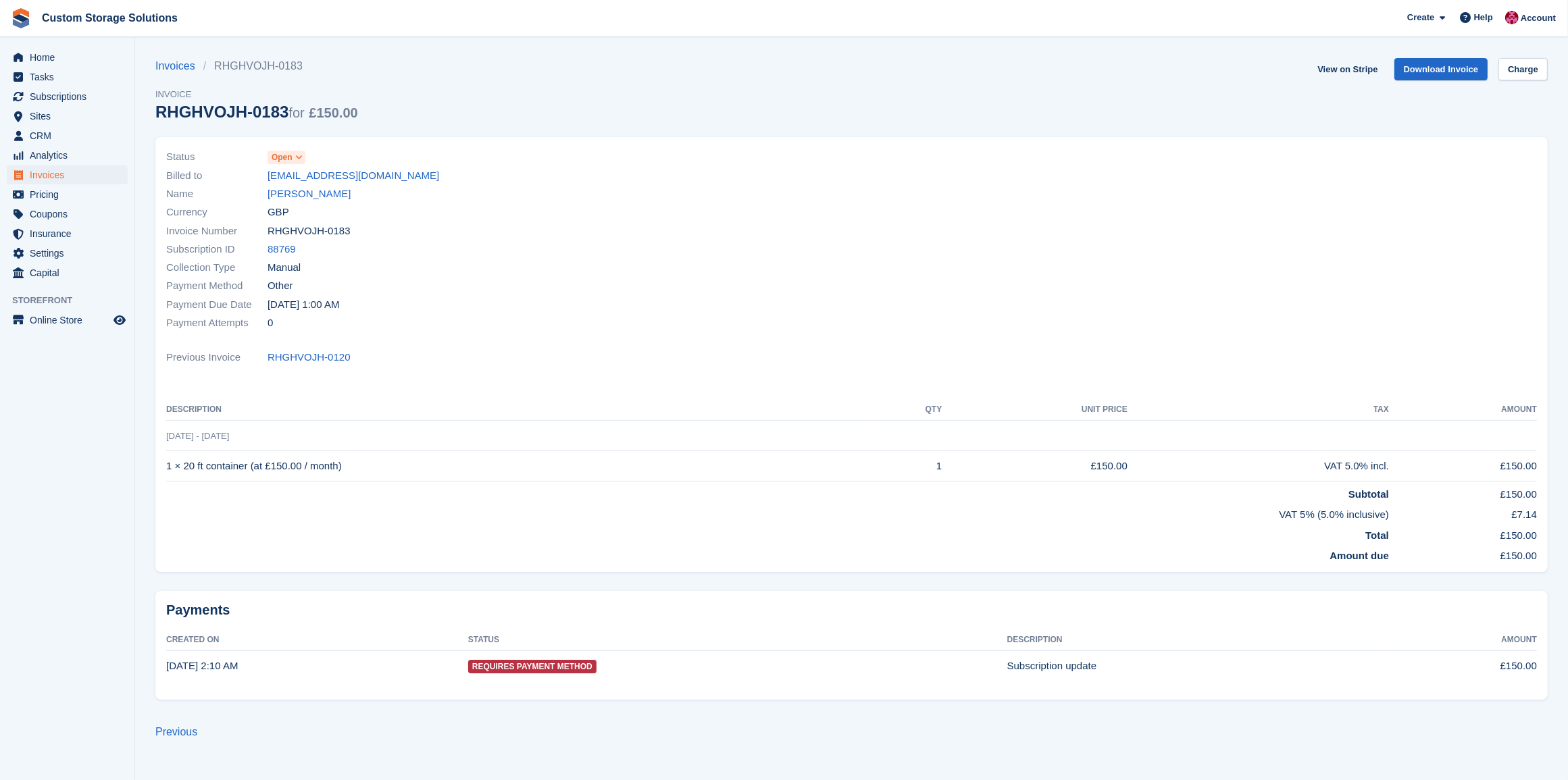
click at [299, 163] on span at bounding box center [299, 157] width 11 height 11
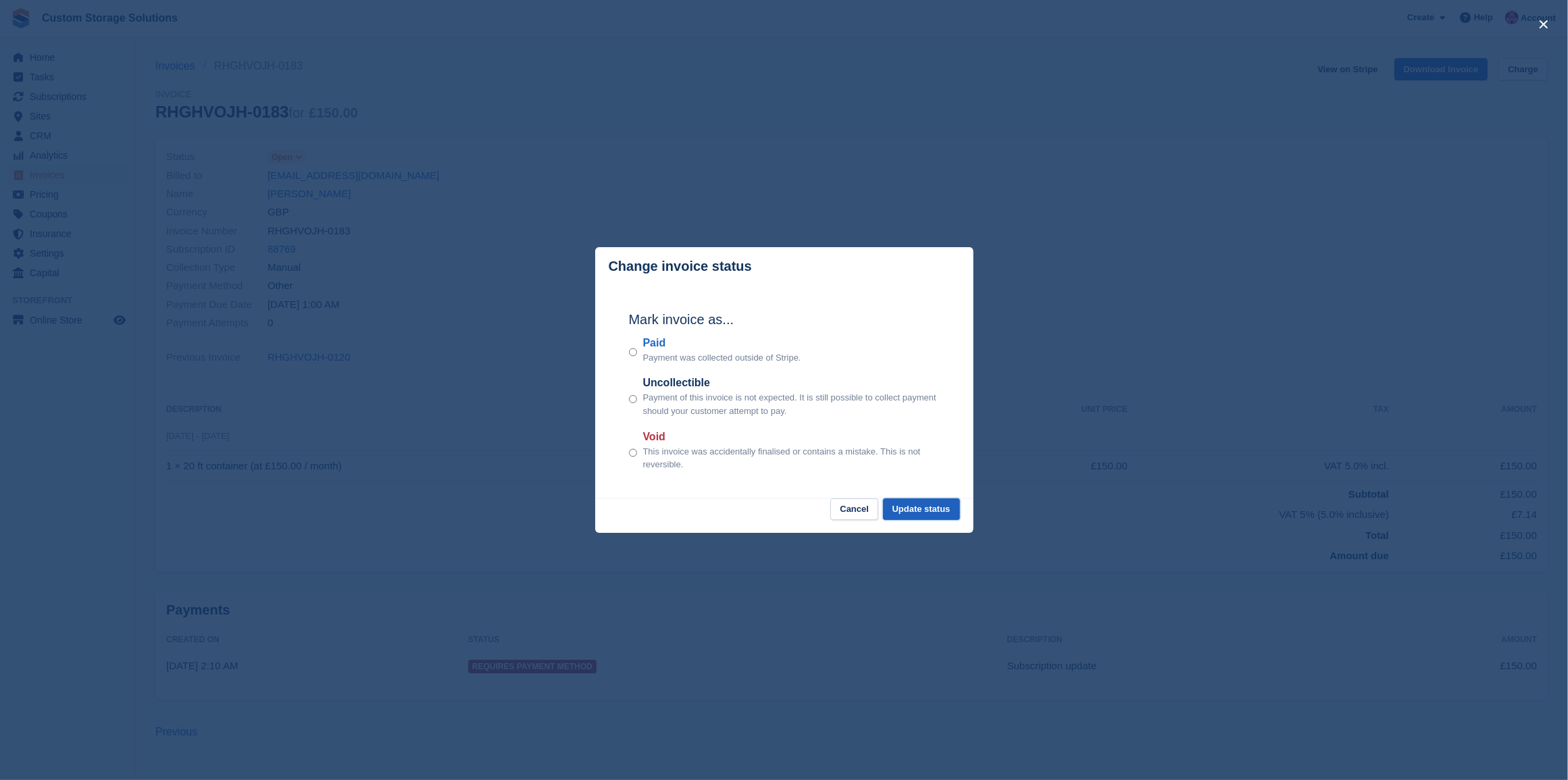
click at [904, 512] on button "Update status" at bounding box center [922, 509] width 77 height 23
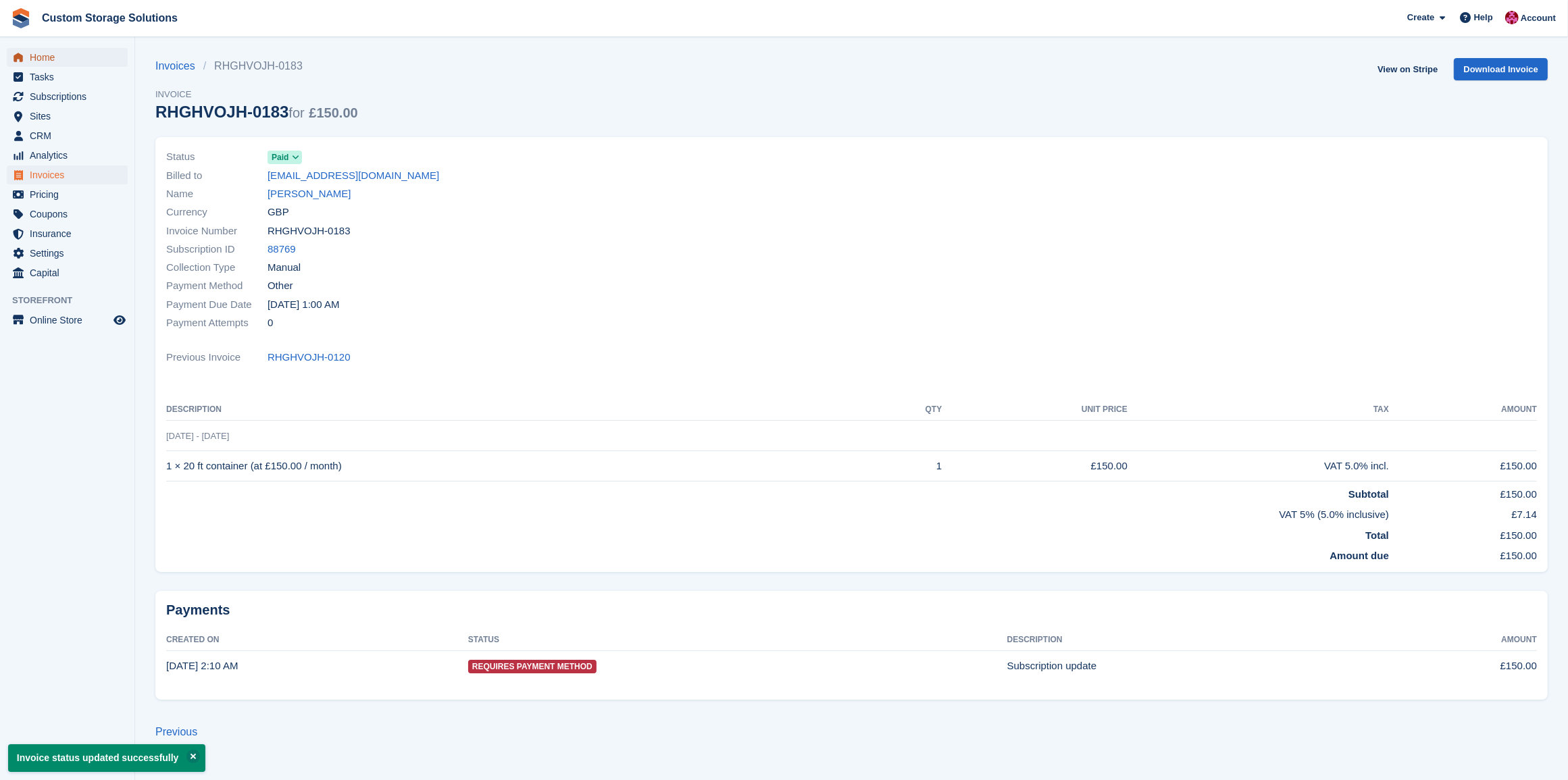
click at [58, 58] on span "Home" at bounding box center [70, 57] width 81 height 19
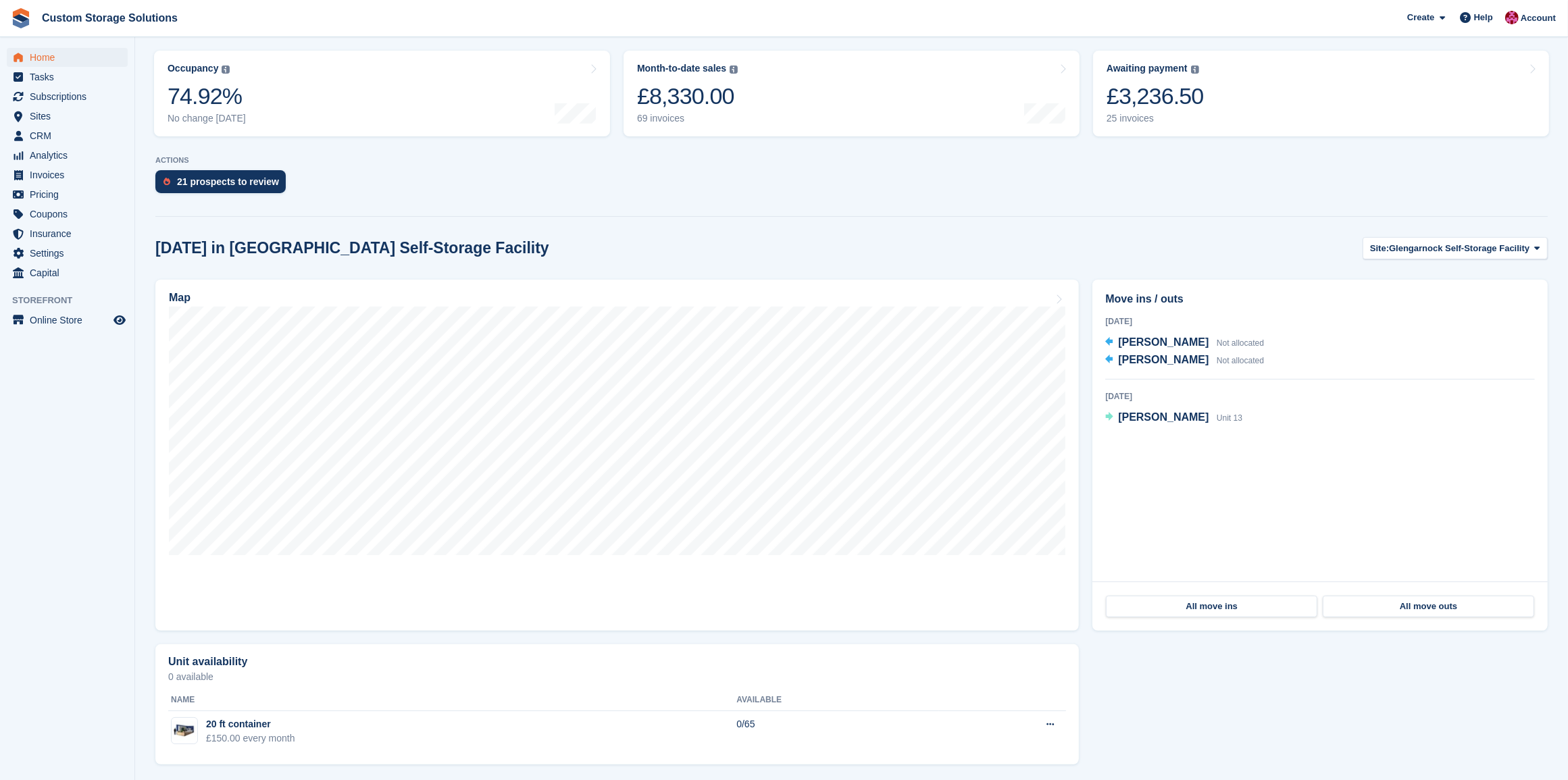
scroll to position [169, 0]
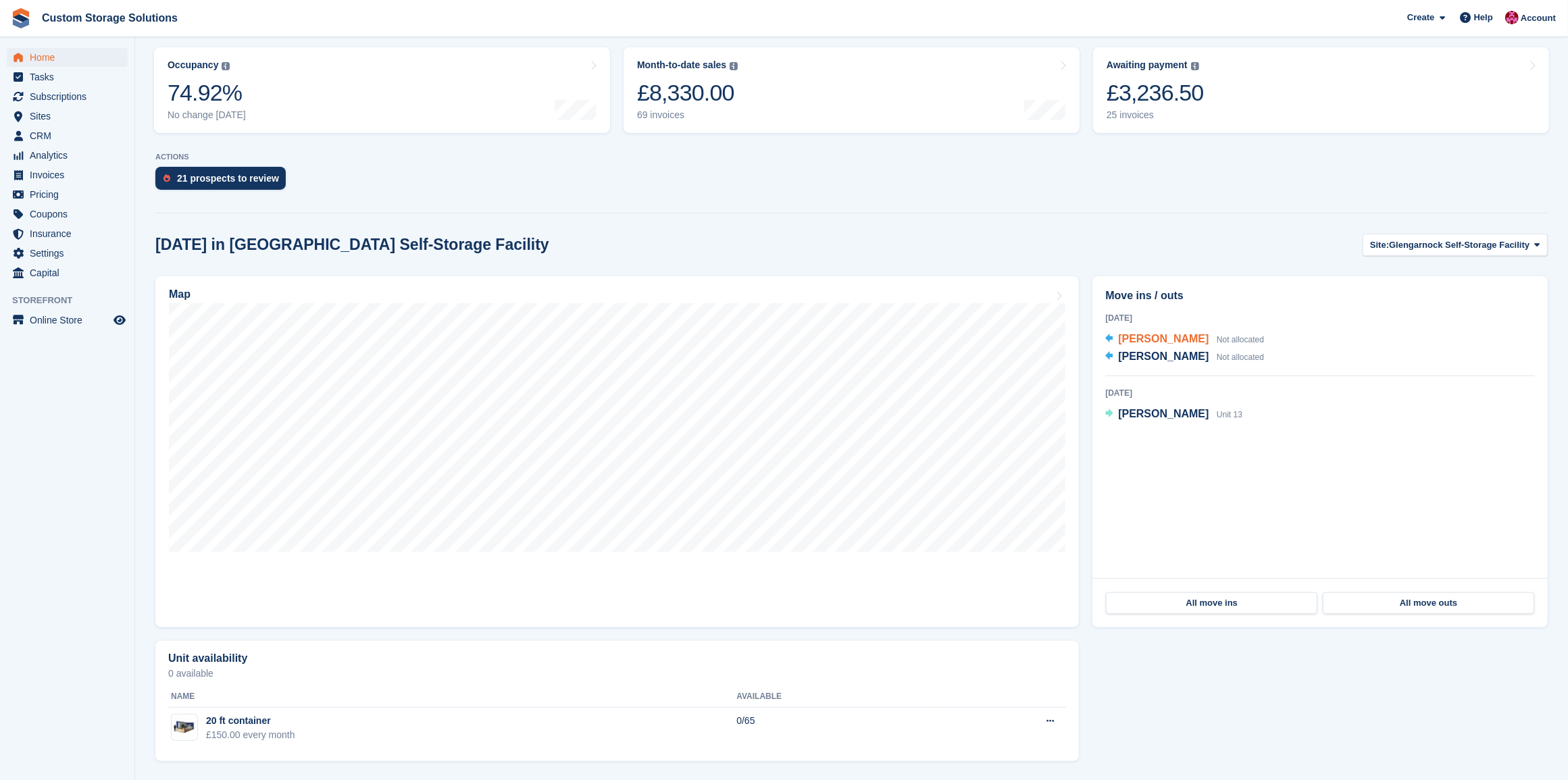
click at [1150, 335] on span "[PERSON_NAME]" at bounding box center [1163, 339] width 91 height 12
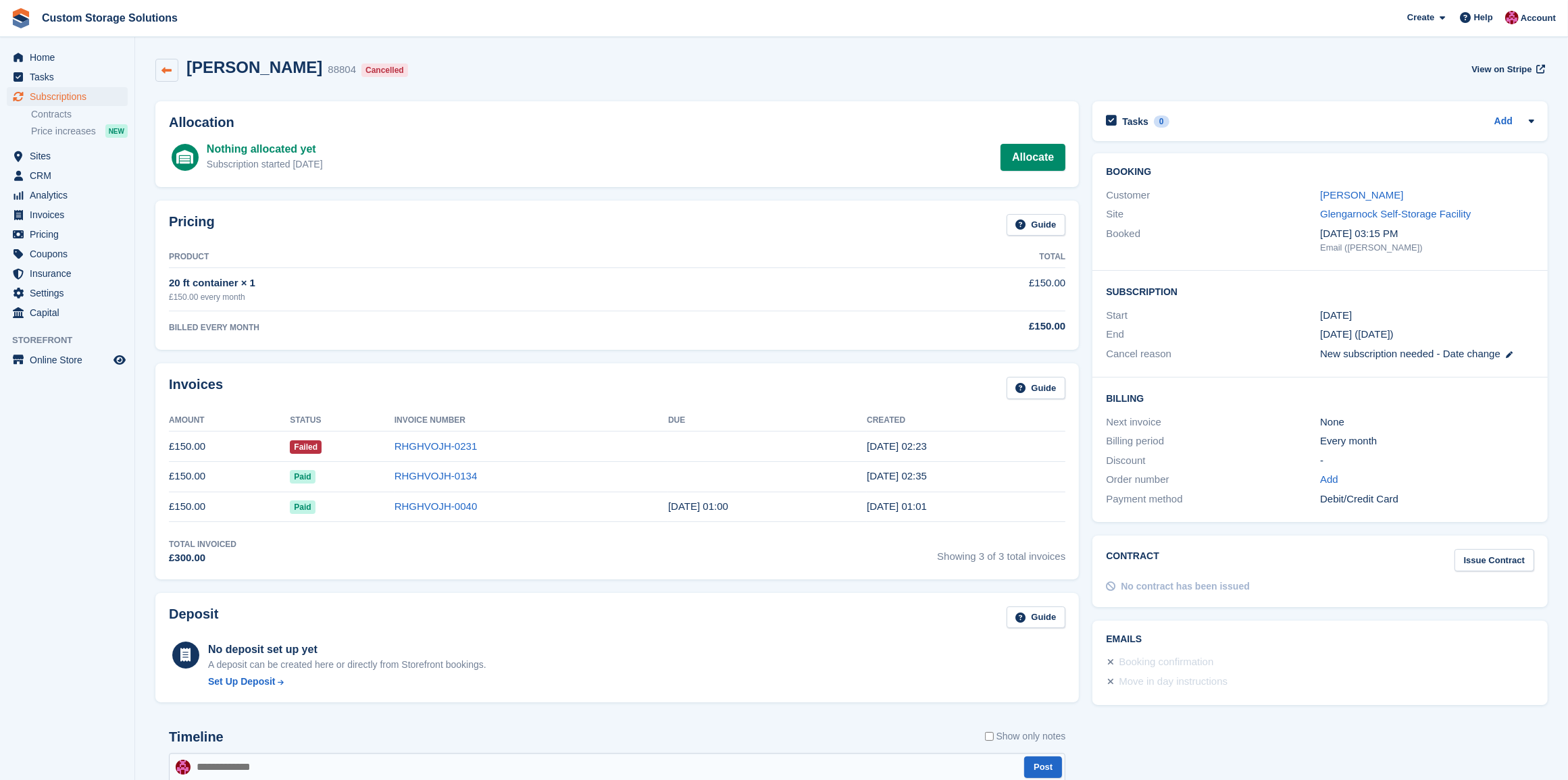
click at [169, 65] on icon at bounding box center [167, 70] width 10 height 10
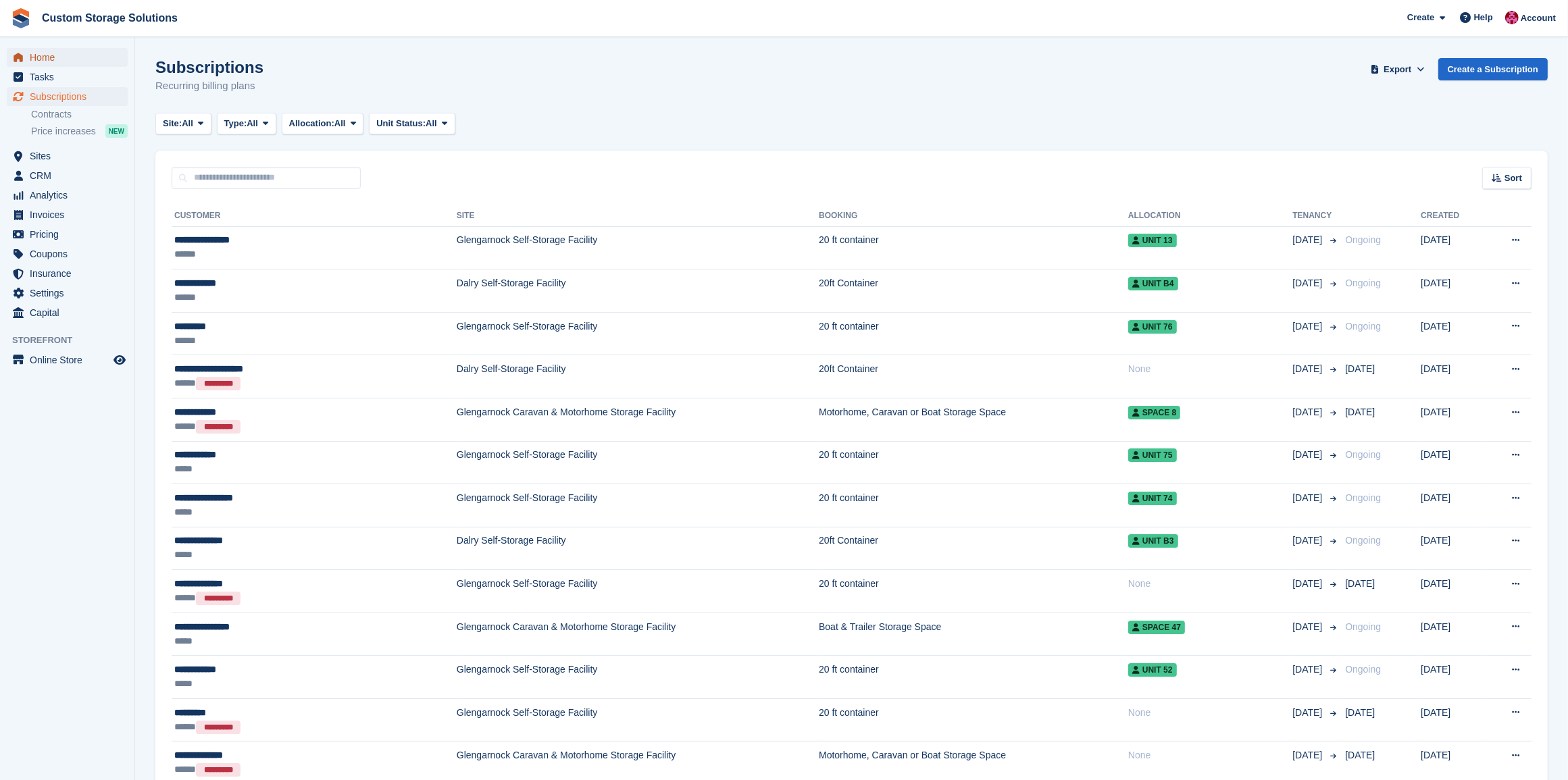
click at [54, 57] on span "Home" at bounding box center [70, 57] width 81 height 19
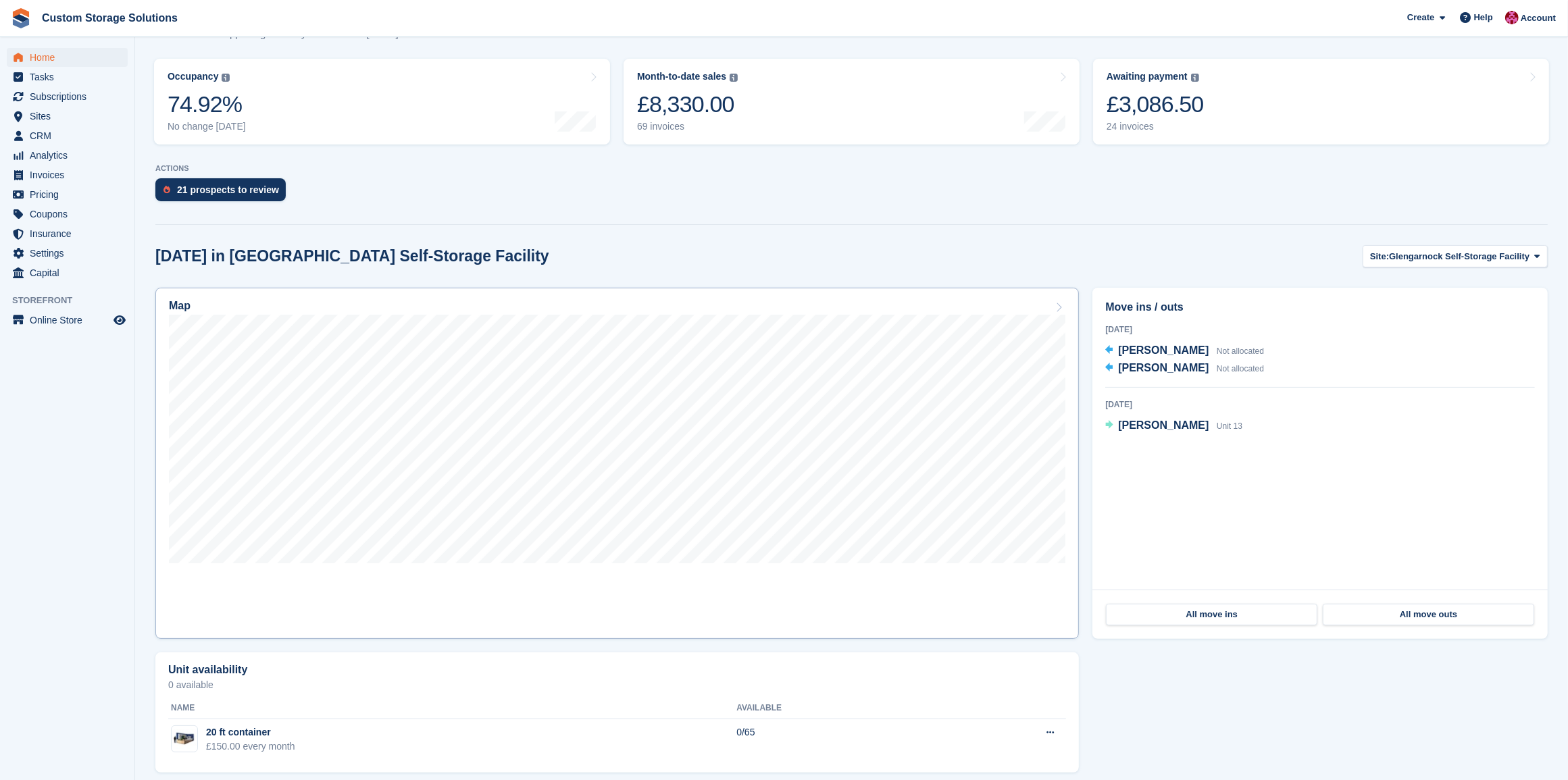
scroll to position [169, 0]
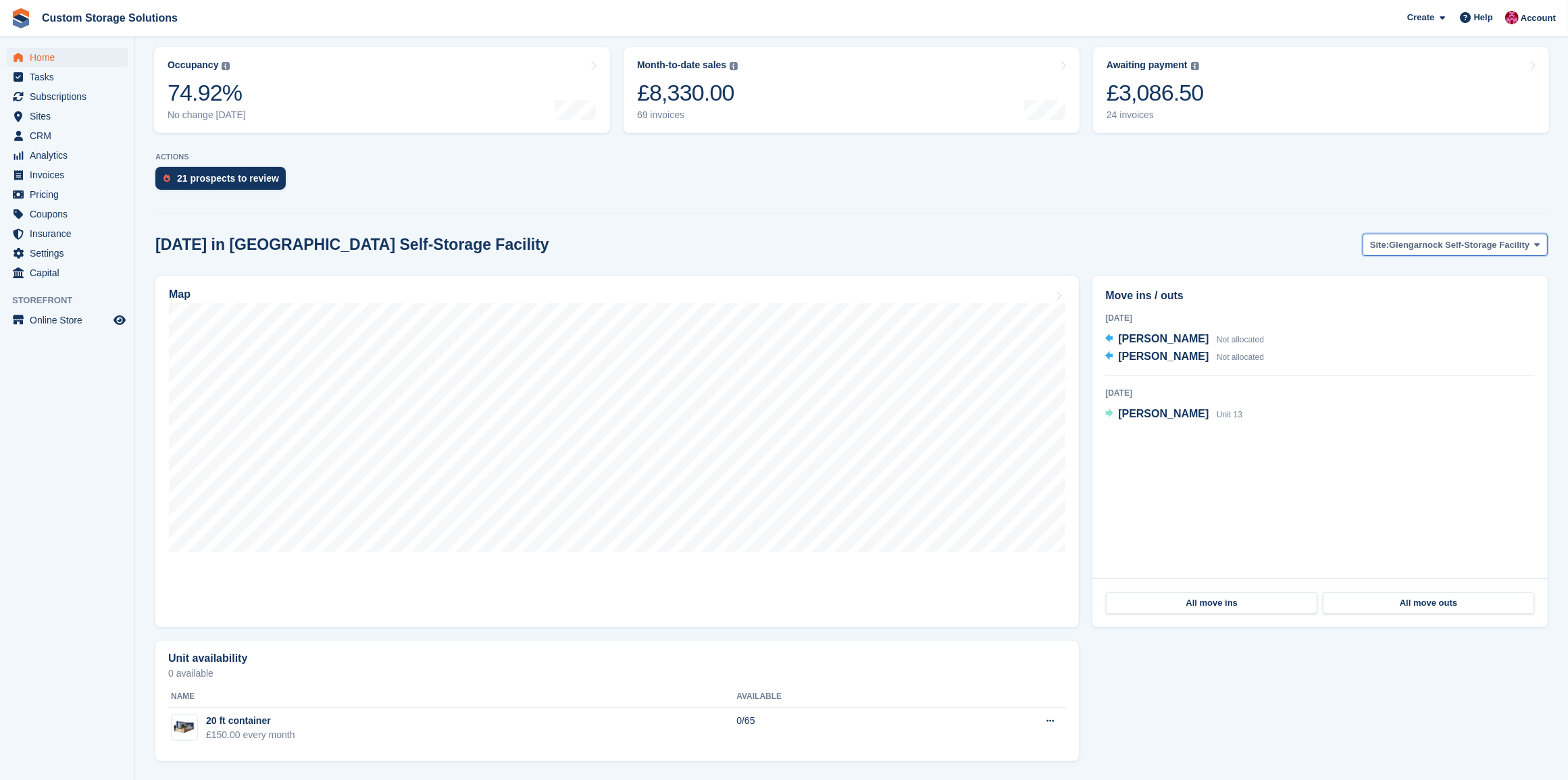
click at [1516, 251] on span "Glengarnock Self-Storage Facility" at bounding box center [1459, 245] width 141 height 13
click at [1501, 295] on link "Glengarnock Caravan & Motorhome Storage Facility" at bounding box center [1416, 301] width 252 height 24
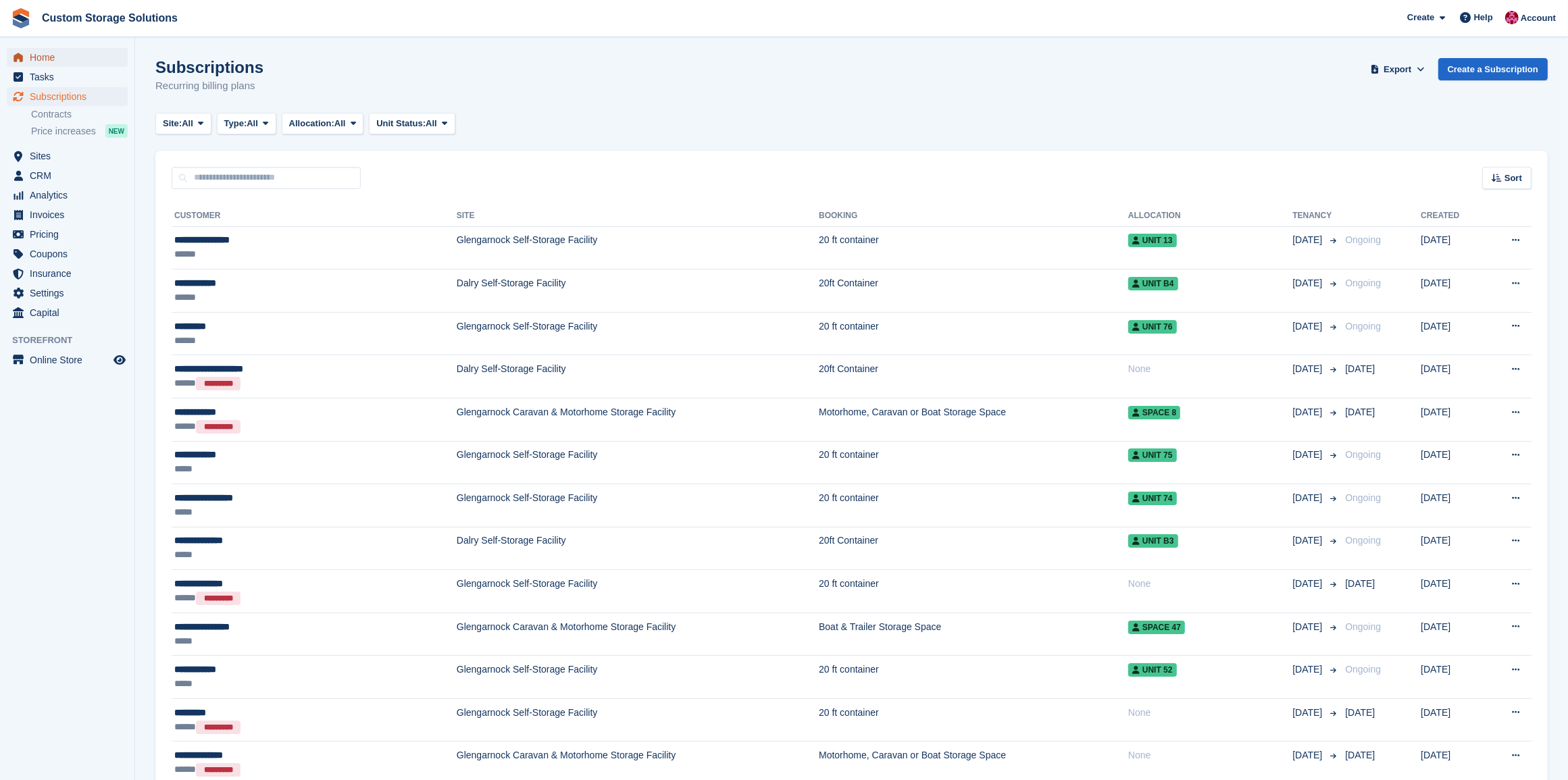
click at [88, 57] on span "Home" at bounding box center [70, 57] width 81 height 19
